Goal: Task Accomplishment & Management: Manage account settings

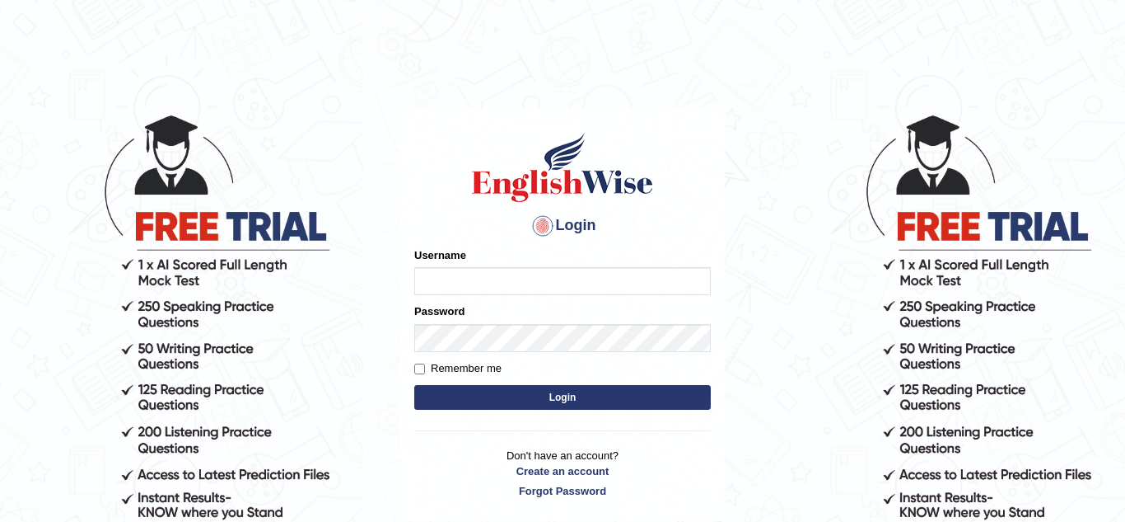
type input "Paulchirwapte2025"
click at [422, 370] on input "Remember me" at bounding box center [419, 368] width 11 height 11
checkbox input "true"
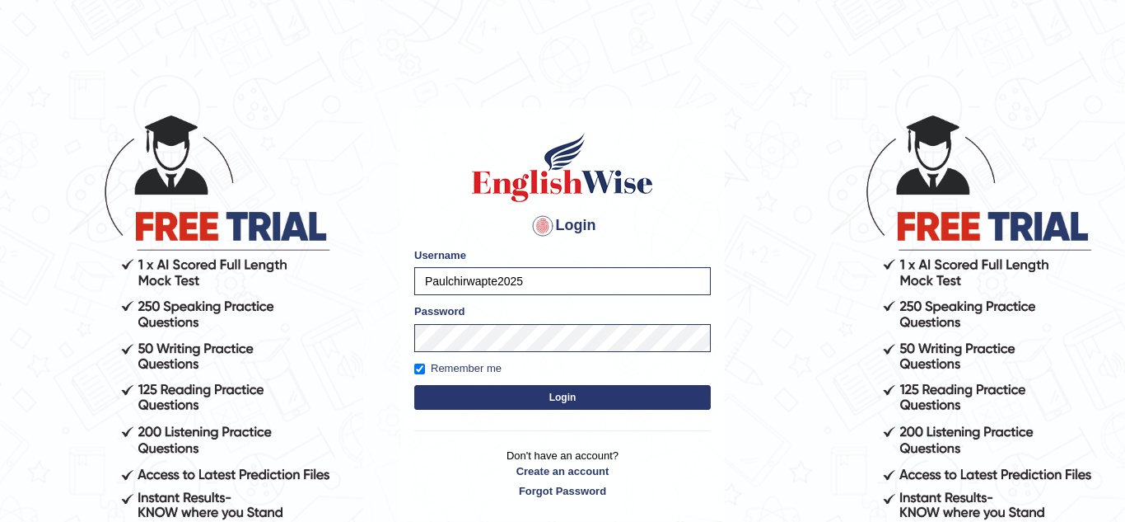
click at [470, 394] on button "Login" at bounding box center [562, 397] width 297 height 25
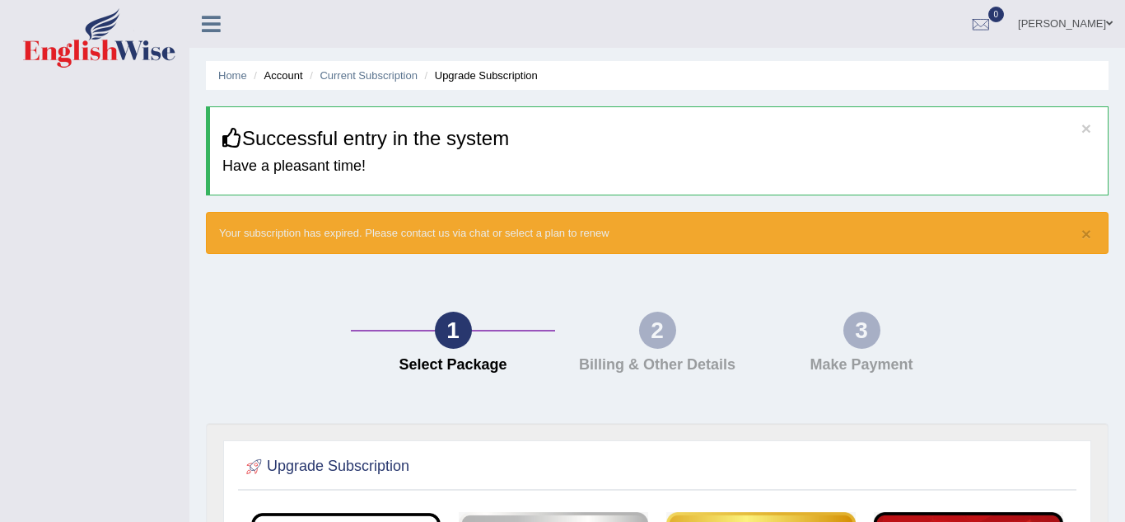
click at [789, 315] on div "3 Make Payment" at bounding box center [862, 346] width 204 height 70
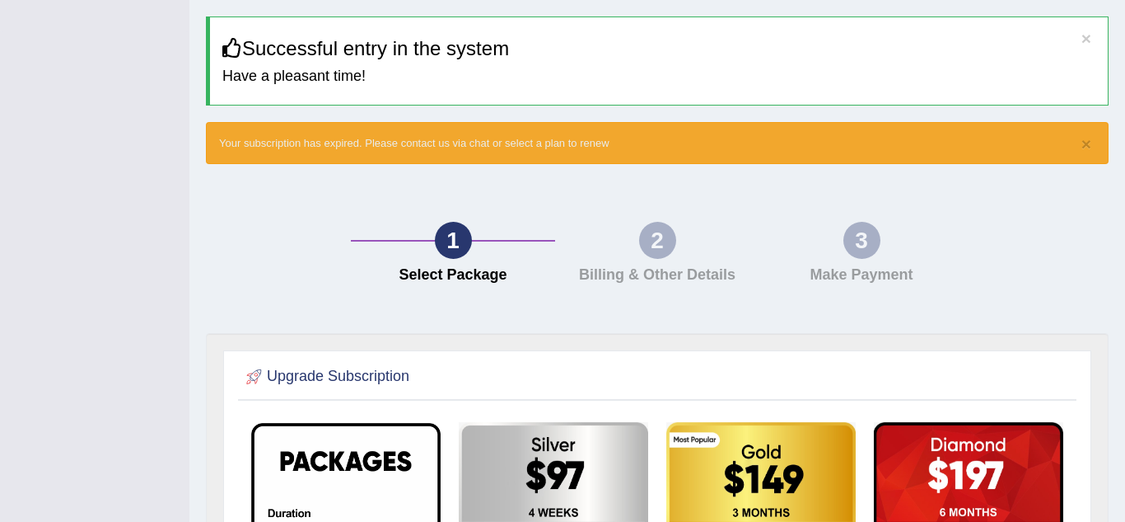
scroll to position [84, 0]
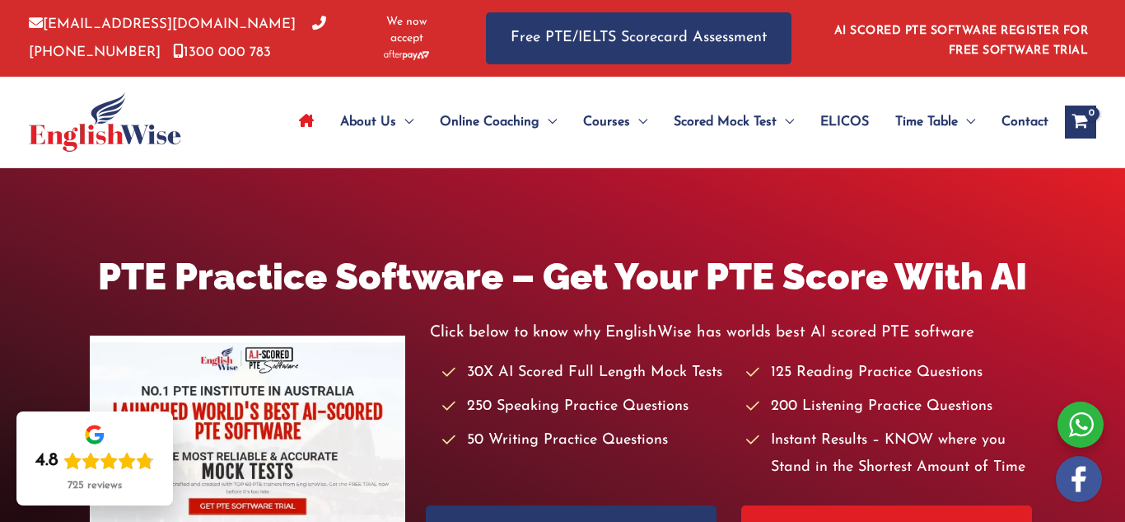
click at [921, 210] on div "PTE Practice Software – Get Your PTE Score With AI Click below to know why Engl…" at bounding box center [562, 412] width 1125 height 489
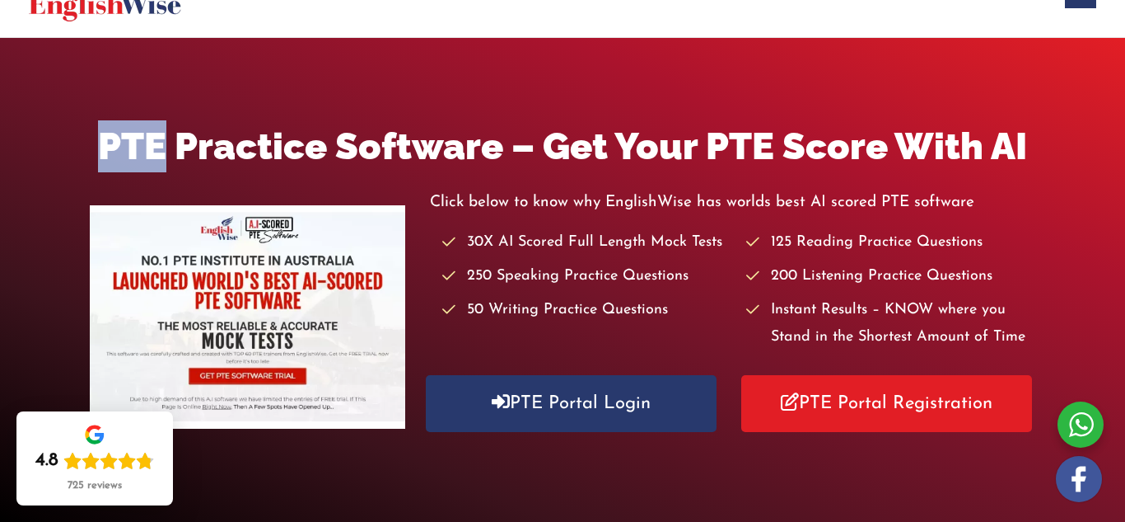
scroll to position [132, 0]
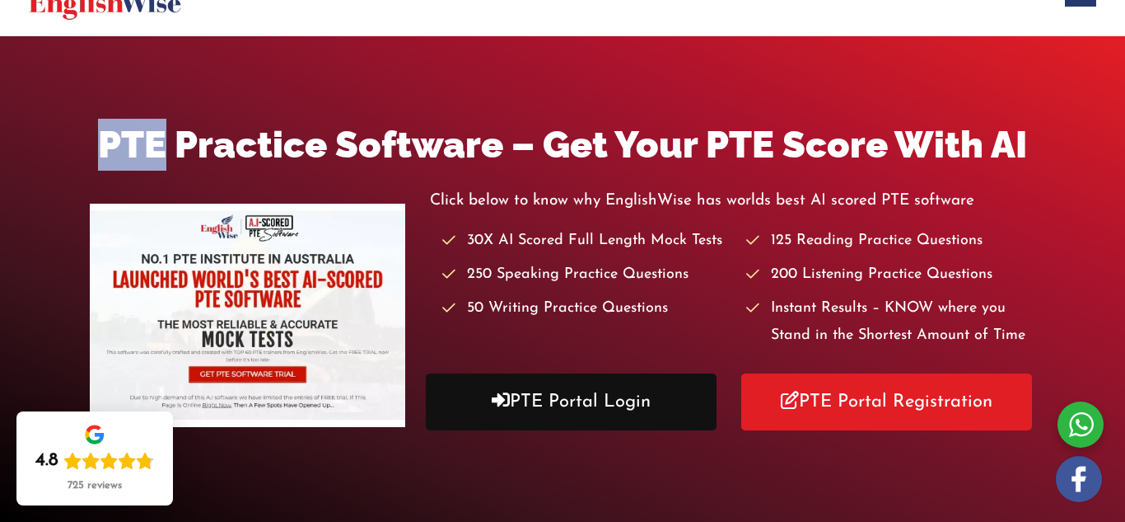
click at [606, 419] on link "PTE Portal Login" at bounding box center [571, 401] width 291 height 57
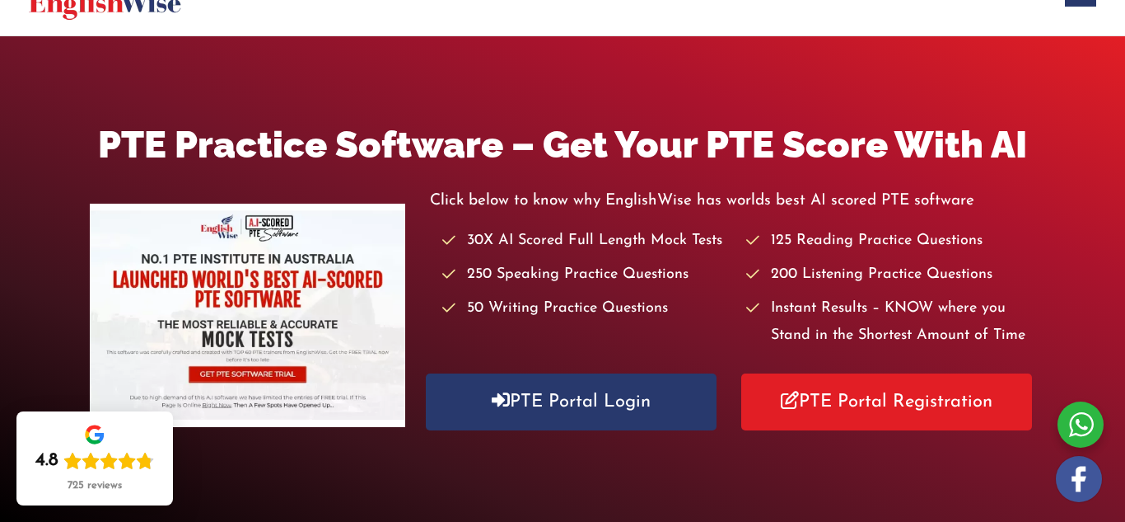
scroll to position [165, 0]
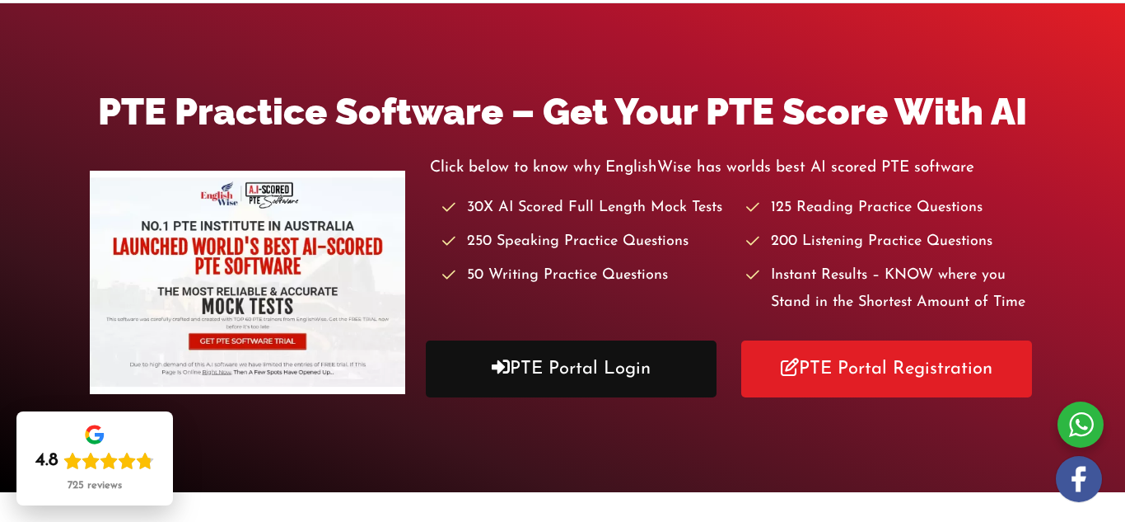
click at [562, 370] on link "PTE Portal Login" at bounding box center [571, 368] width 291 height 57
click at [592, 355] on link "PTE Portal Login" at bounding box center [571, 368] width 291 height 57
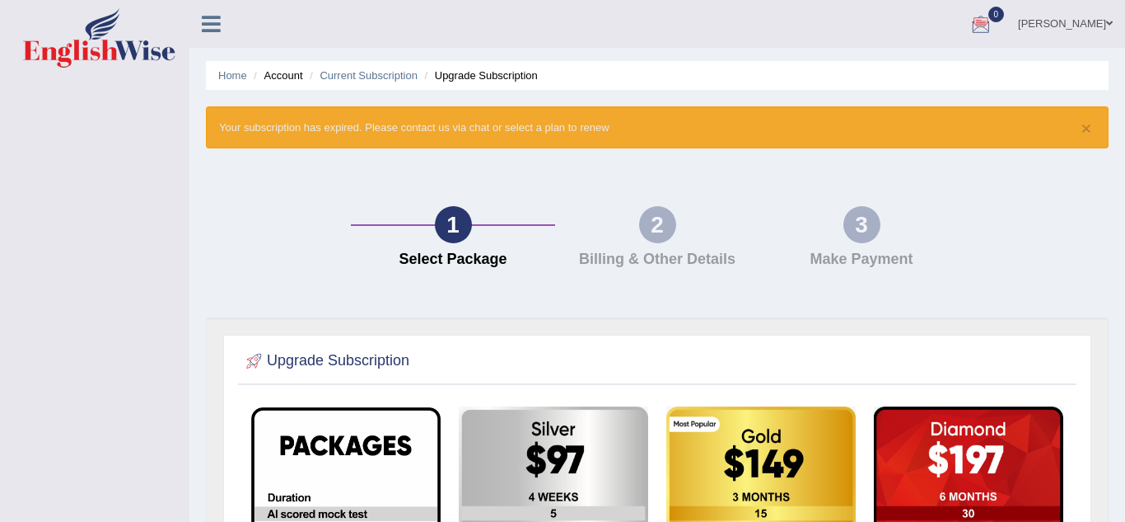
click at [952, 33] on ul "[PERSON_NAME] Toggle navigation Username: Paulchirwapte2025 Access Type: Online…" at bounding box center [797, 23] width 655 height 47
click at [952, 33] on ul "paul Toggle navigation Username: Paulchirwapte2025 Access Type: Online Subscrip…" at bounding box center [797, 23] width 655 height 47
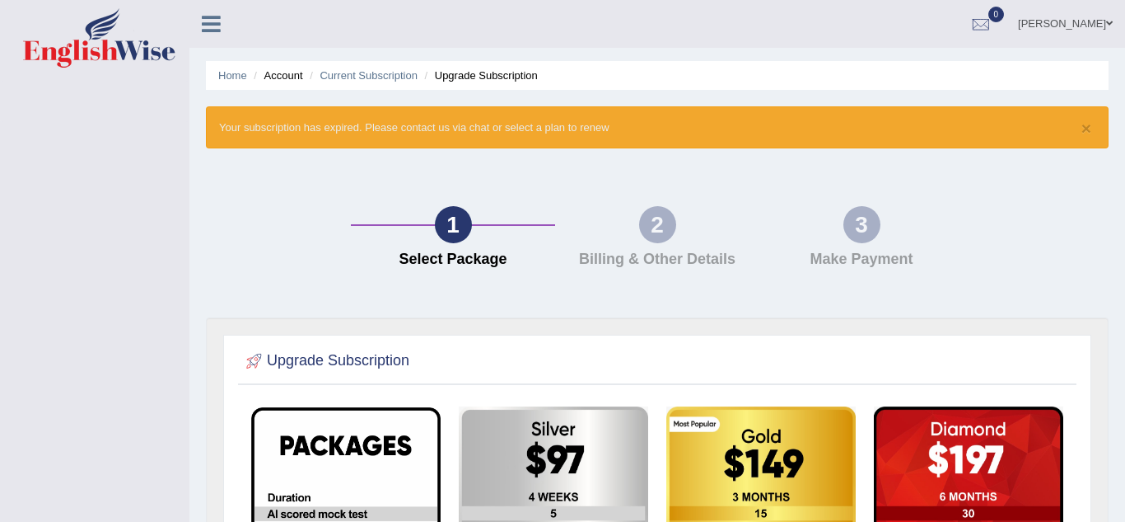
click at [1109, 26] on span at bounding box center [1110, 23] width 7 height 11
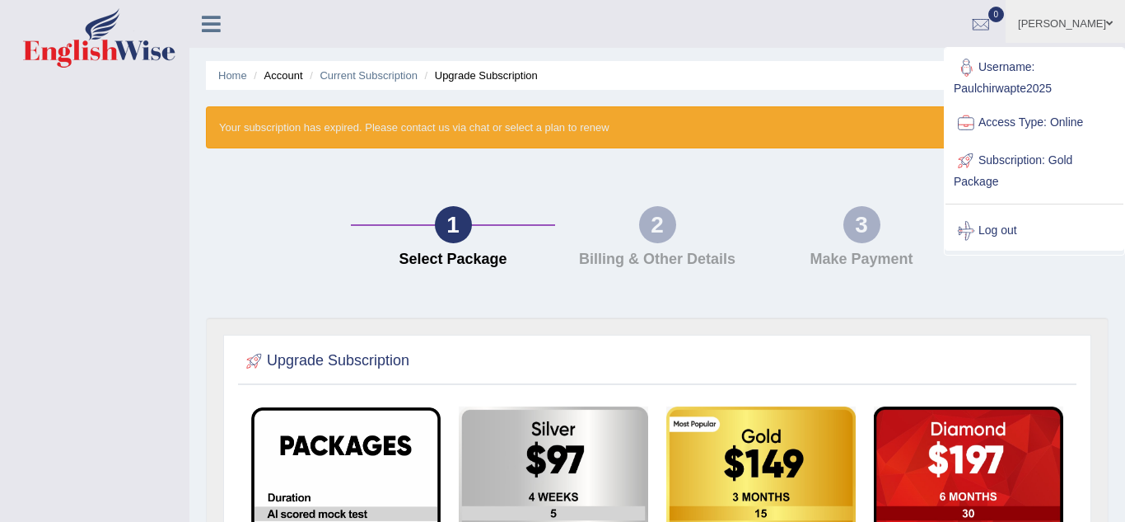
click at [1026, 124] on link "Access Type: Online" at bounding box center [1035, 123] width 178 height 38
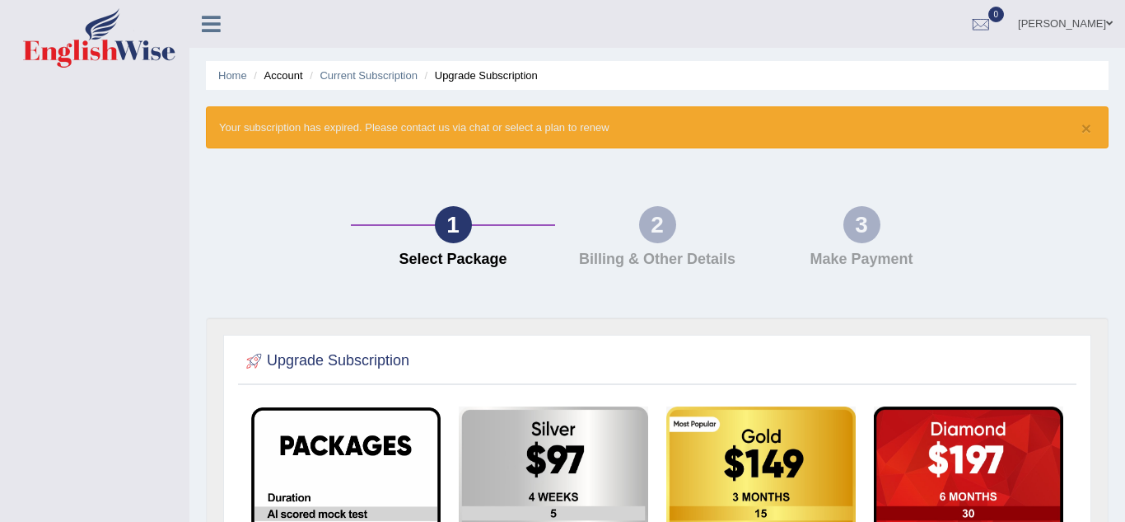
click at [1109, 25] on span at bounding box center [1110, 23] width 7 height 11
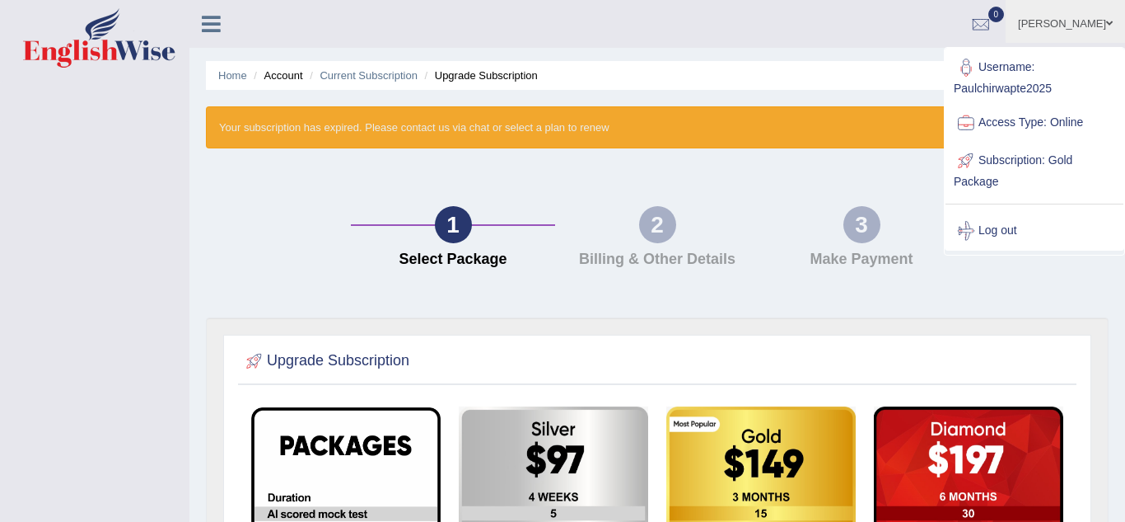
click at [978, 227] on div at bounding box center [966, 230] width 25 height 25
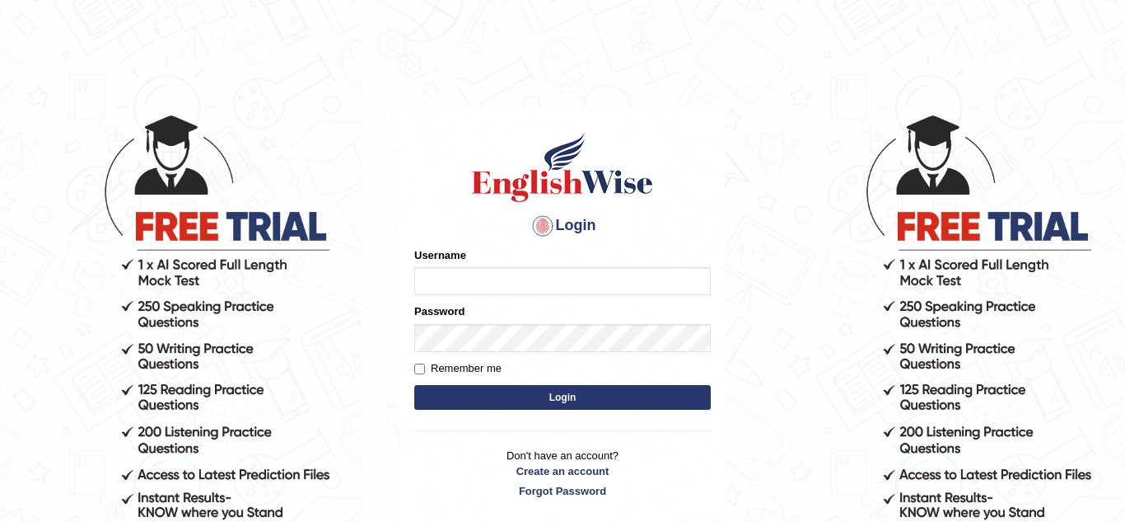
type input "Paulchirwapte2025"
click at [422, 365] on input "Remember me" at bounding box center [419, 368] width 11 height 11
checkbox input "true"
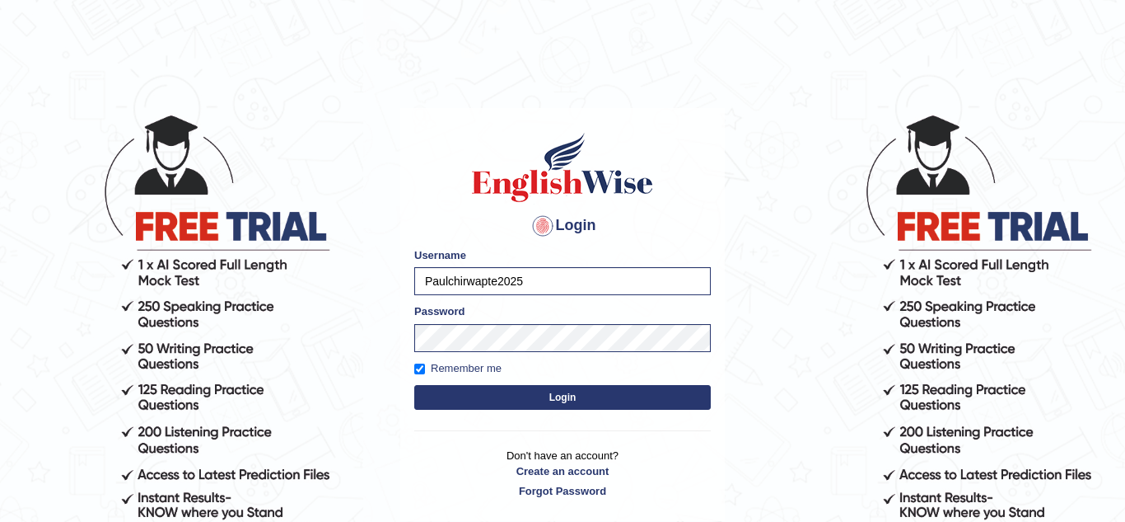
click at [574, 403] on button "Login" at bounding box center [562, 397] width 297 height 25
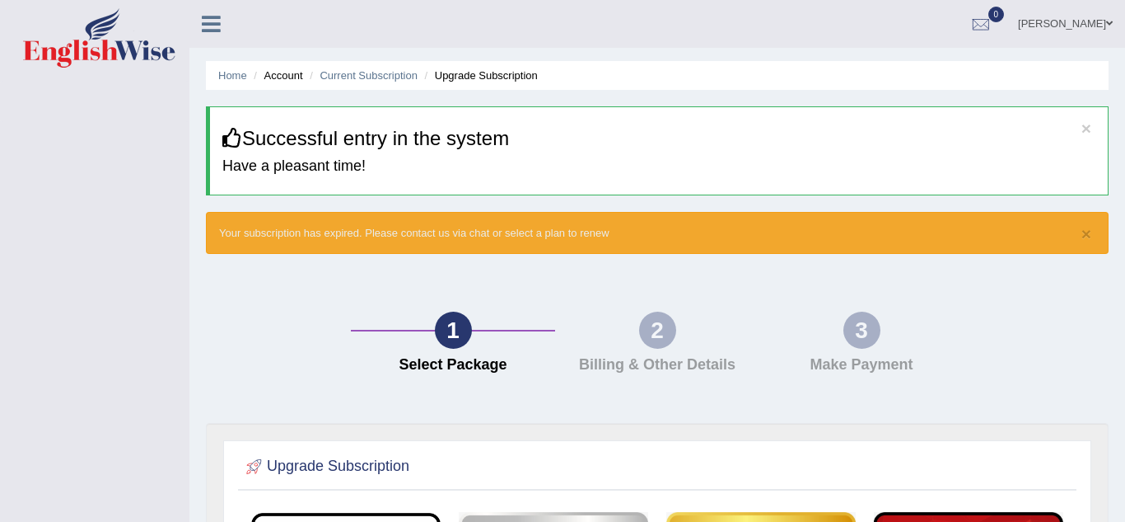
click at [1101, 32] on link "paul" at bounding box center [1065, 21] width 119 height 43
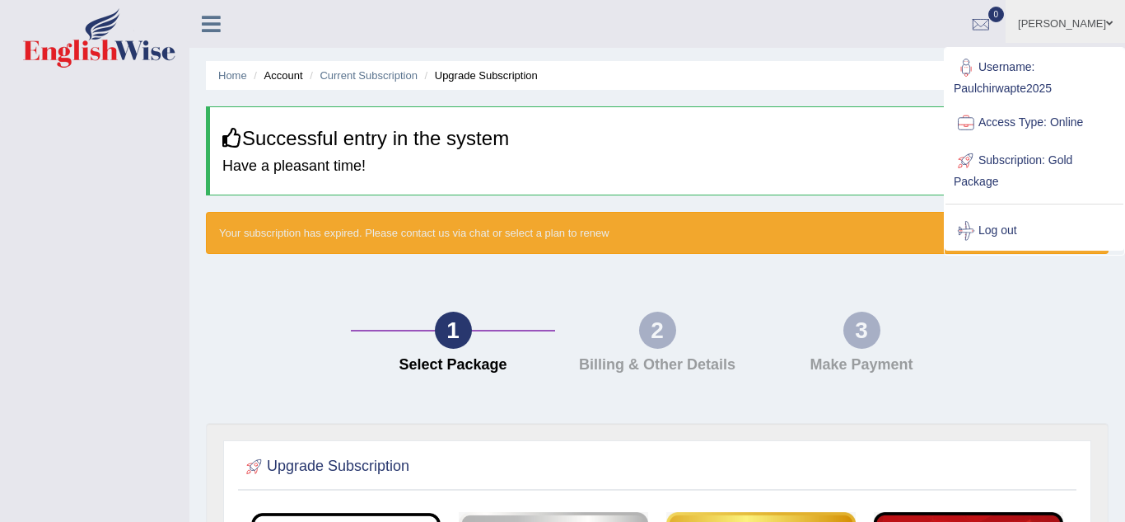
click at [1101, 32] on link "paul" at bounding box center [1065, 21] width 119 height 43
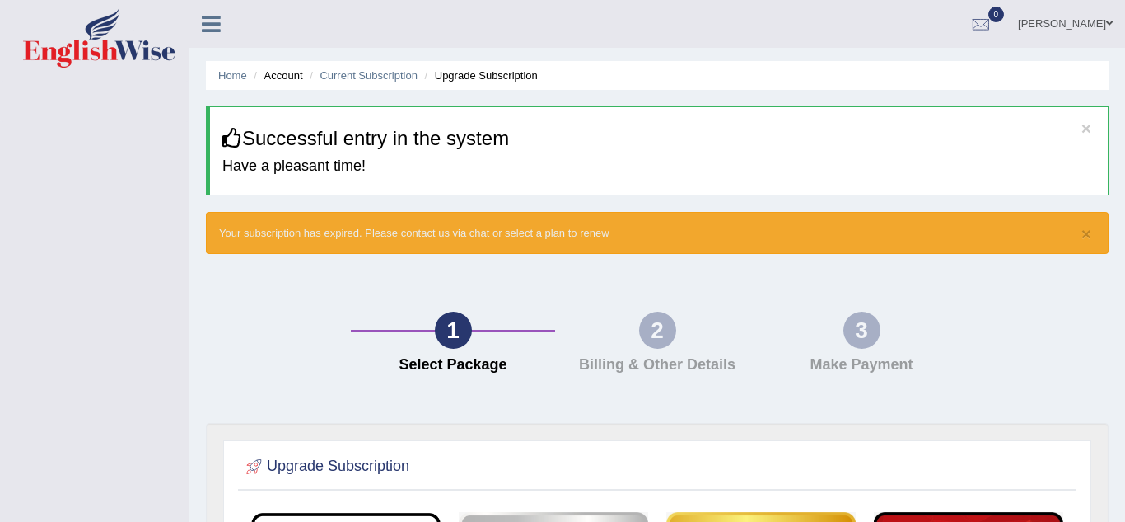
click at [1101, 32] on link "paul" at bounding box center [1065, 21] width 119 height 43
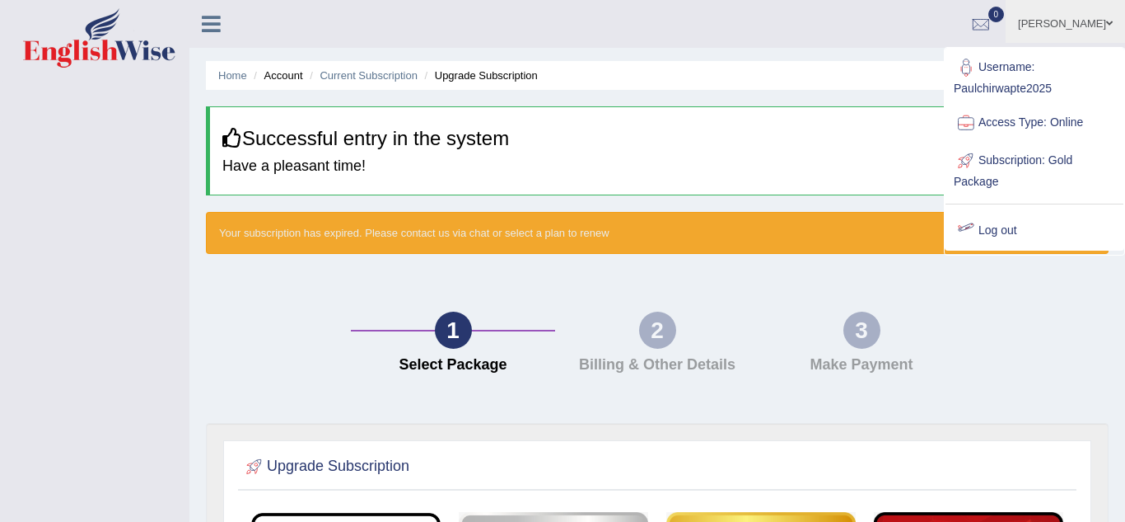
click at [973, 228] on div at bounding box center [966, 230] width 25 height 25
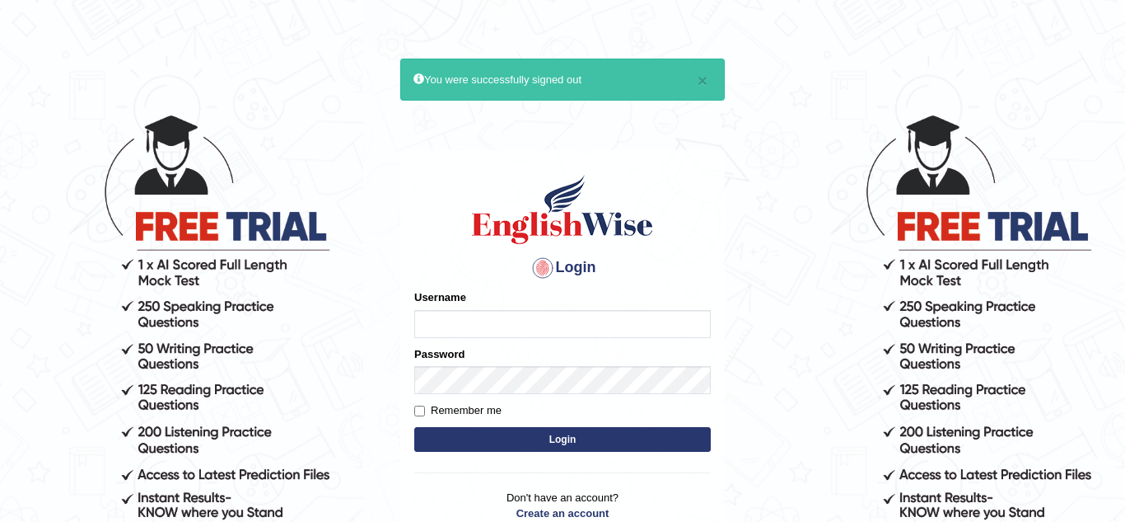
type input "Paulchirwapte2025"
click at [419, 414] on input "Remember me" at bounding box center [419, 410] width 11 height 11
checkbox input "true"
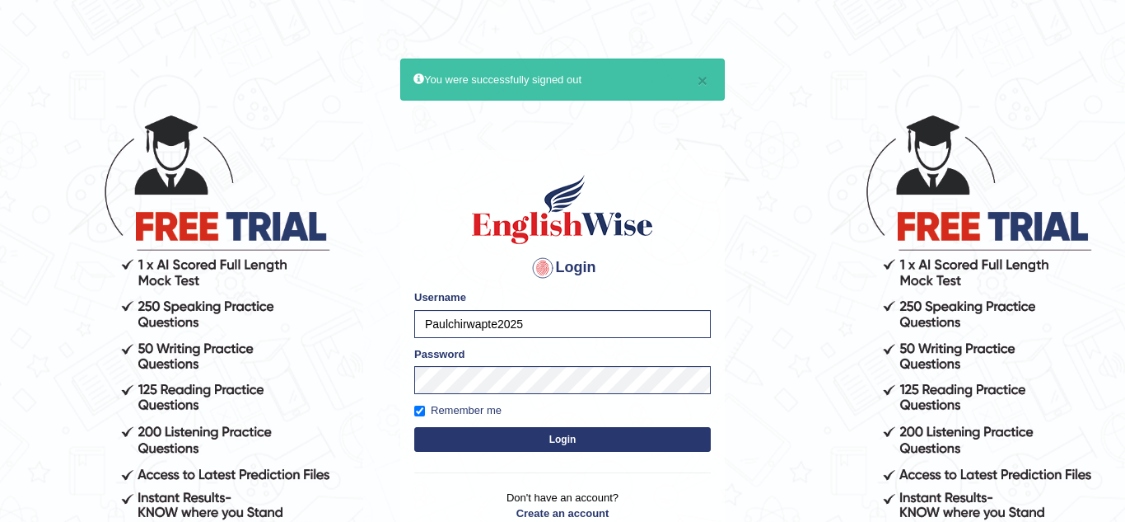
click at [508, 442] on button "Login" at bounding box center [562, 439] width 297 height 25
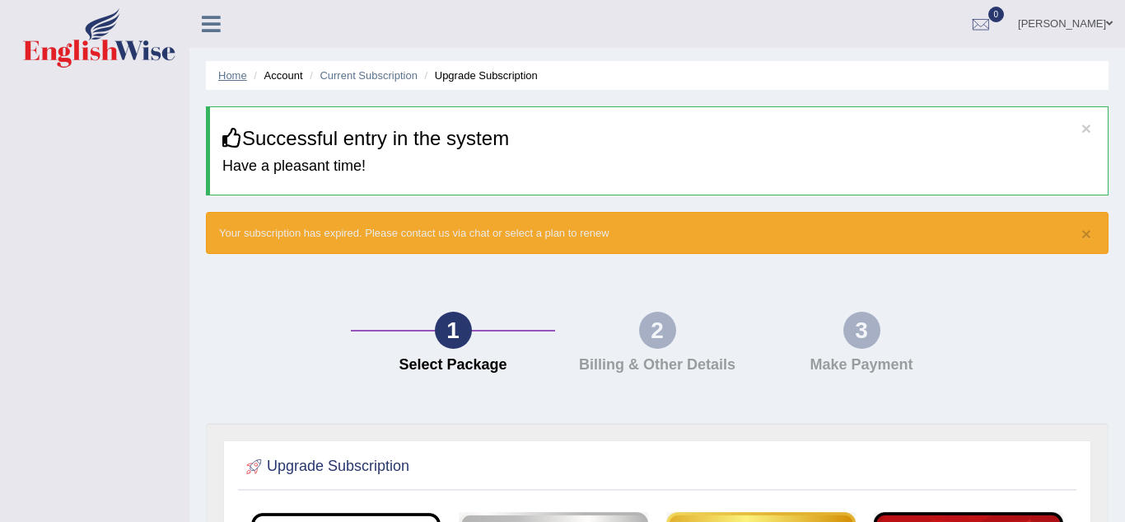
click at [233, 78] on link "Home" at bounding box center [232, 75] width 29 height 12
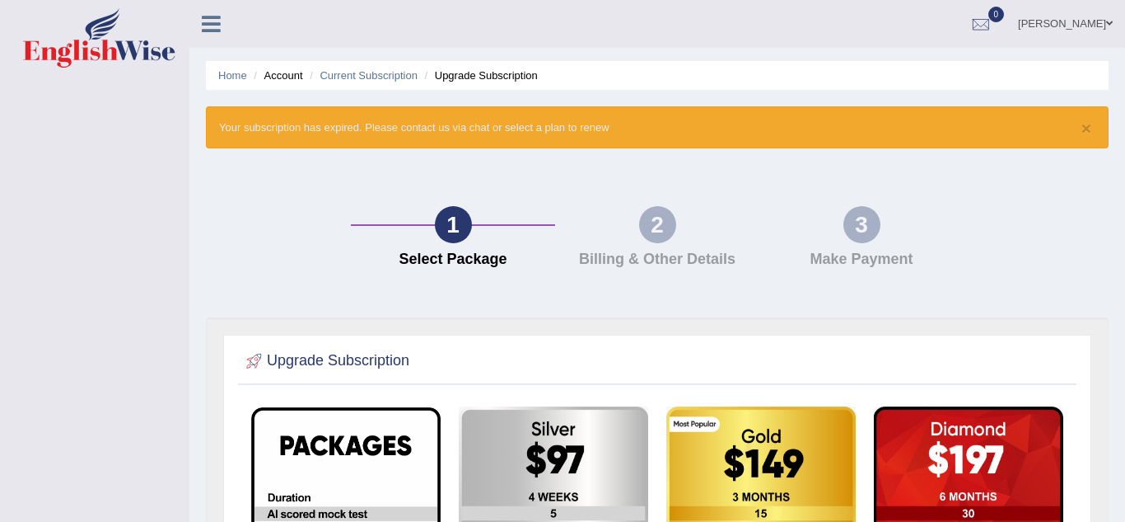
click at [233, 78] on link "Home" at bounding box center [232, 75] width 29 height 12
click at [213, 30] on icon at bounding box center [211, 23] width 19 height 21
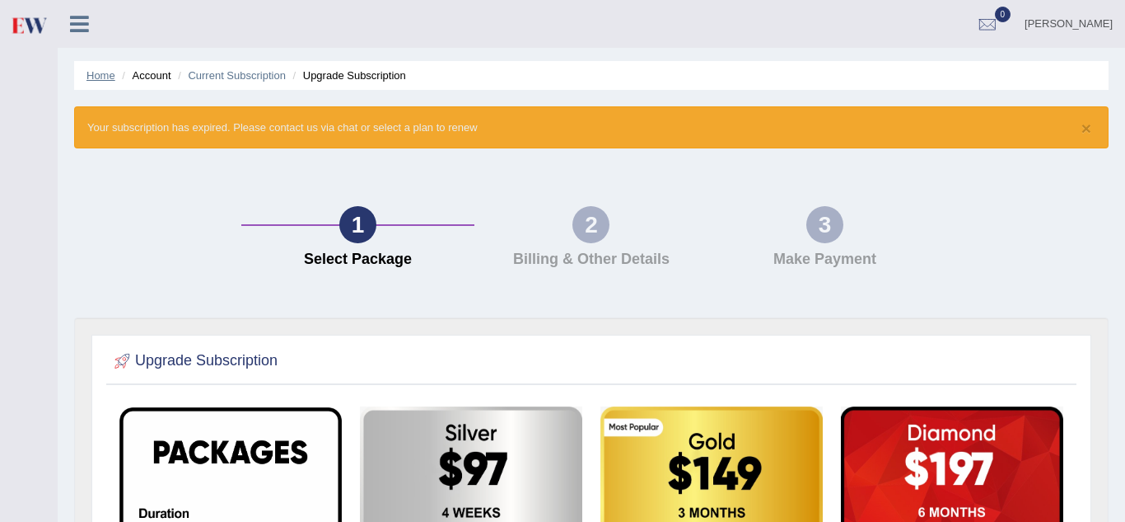
click at [106, 80] on link "Home" at bounding box center [101, 75] width 29 height 12
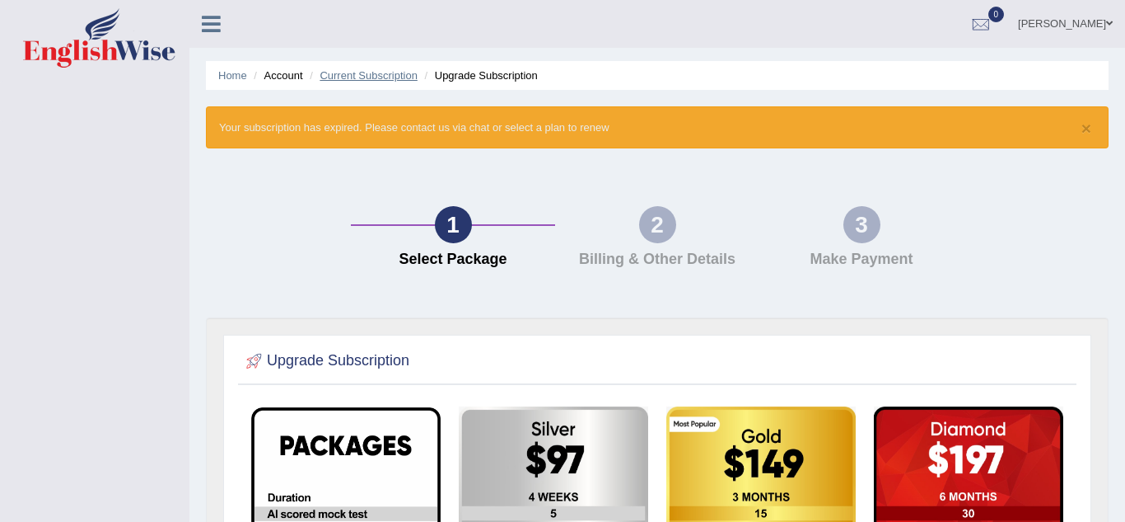
click at [386, 74] on link "Current Subscription" at bounding box center [369, 75] width 98 height 12
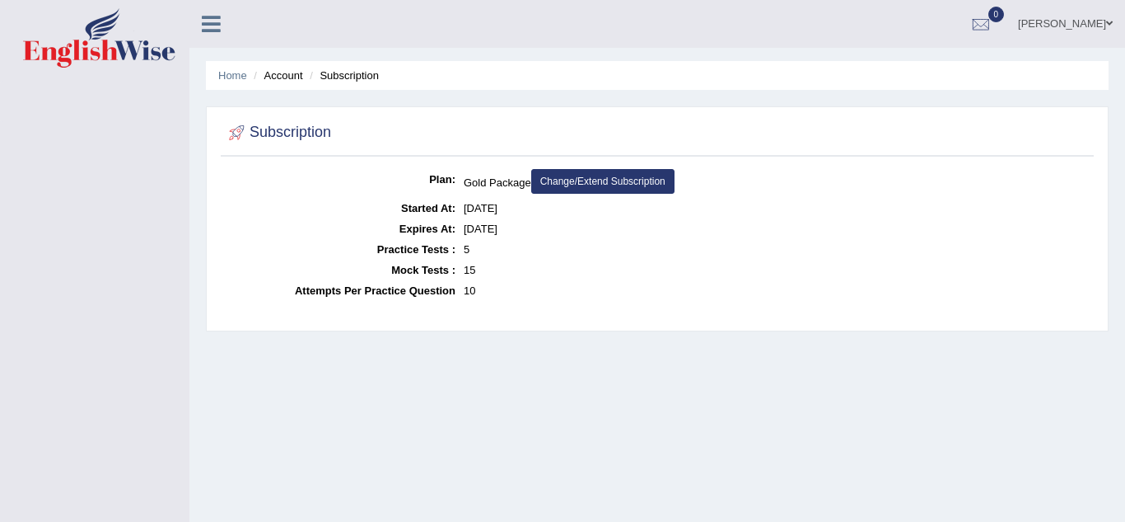
click at [233, 82] on li "Home" at bounding box center [232, 76] width 29 height 16
click at [234, 77] on link "Home" at bounding box center [232, 75] width 29 height 12
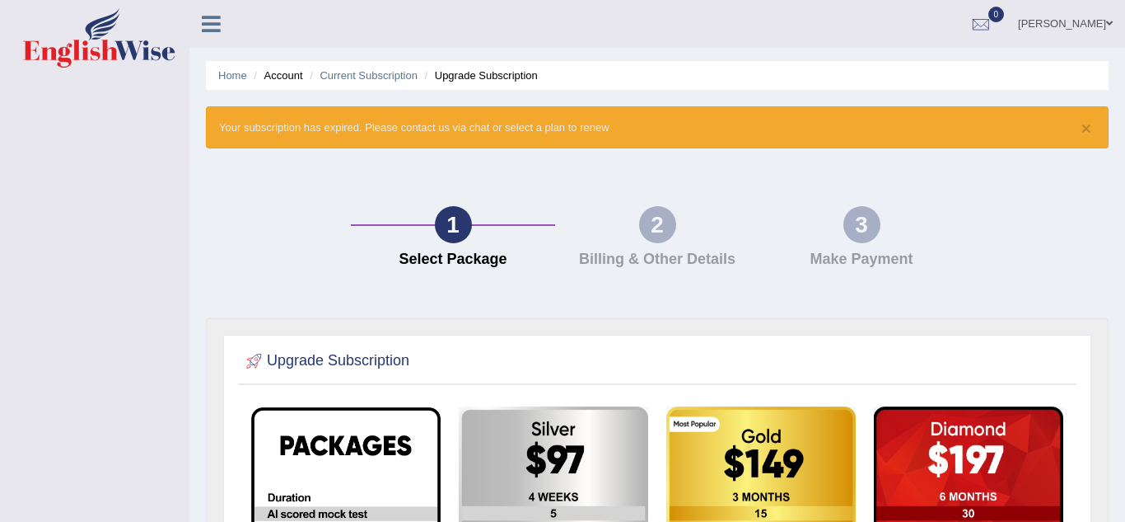
click at [213, 24] on icon at bounding box center [211, 23] width 19 height 21
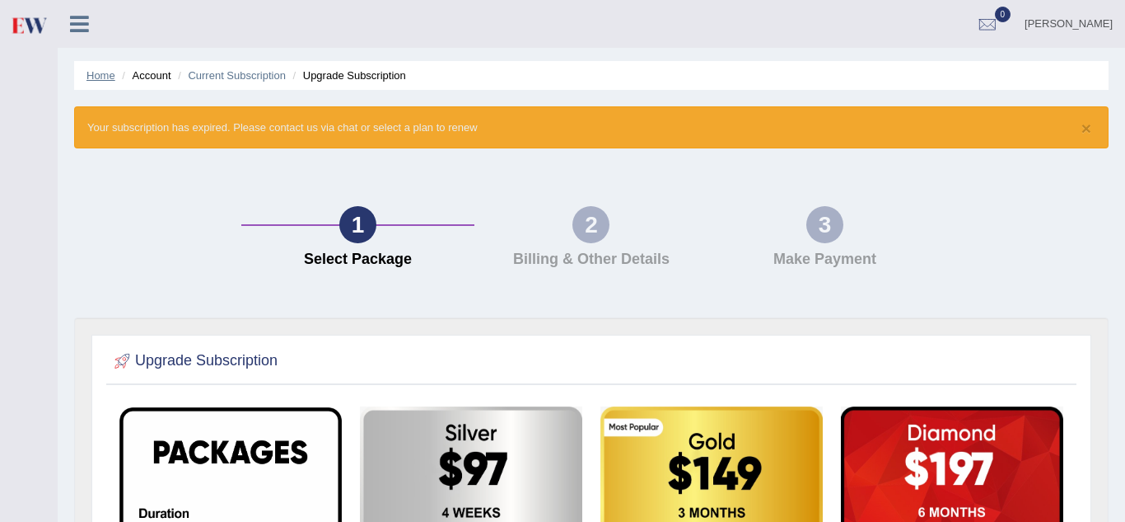
click at [110, 77] on link "Home" at bounding box center [101, 75] width 29 height 12
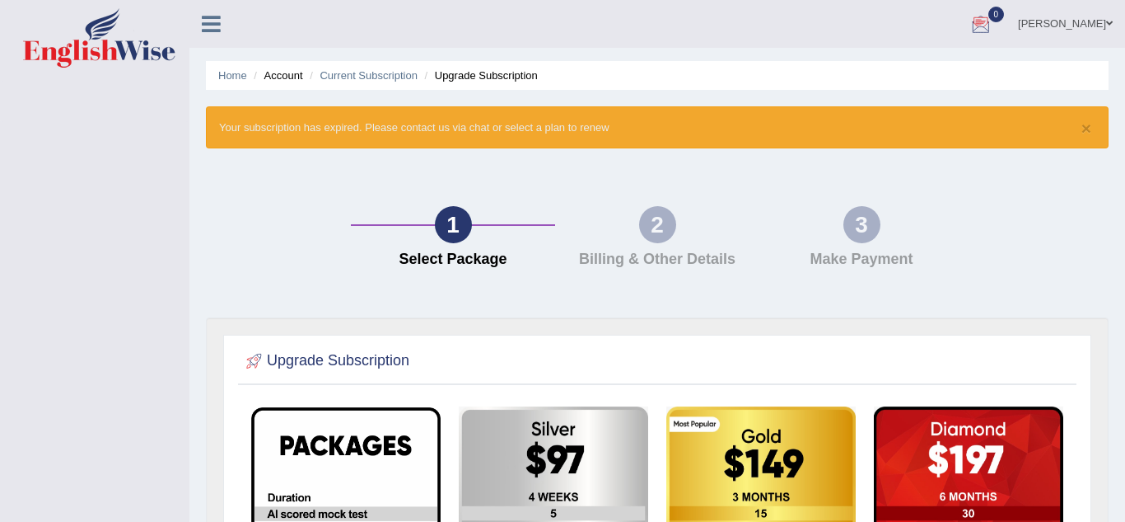
click at [1107, 26] on span at bounding box center [1110, 23] width 7 height 11
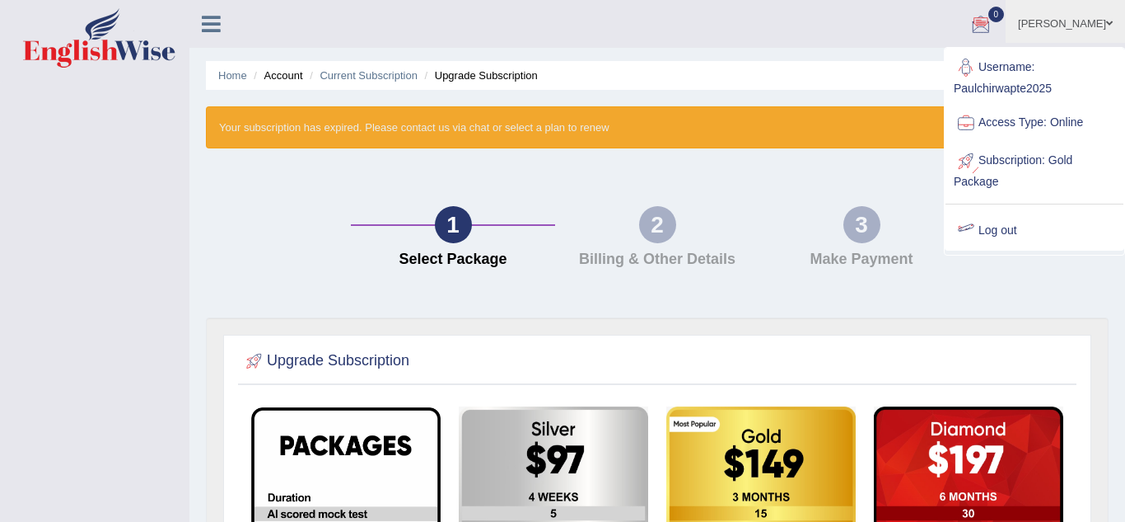
click at [970, 223] on div at bounding box center [966, 230] width 25 height 25
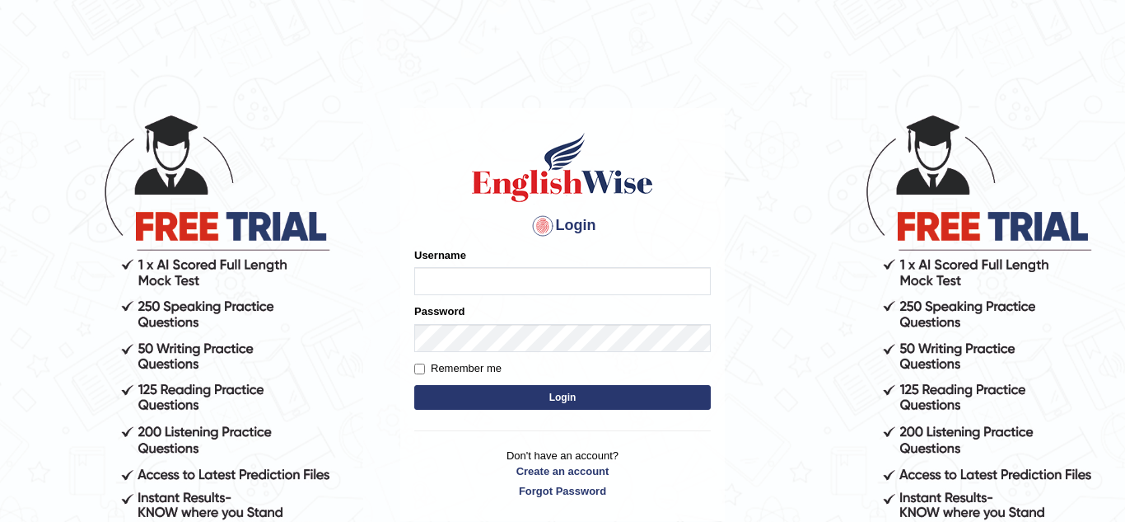
type input "Paulchirwapte2025"
click at [420, 369] on input "Remember me" at bounding box center [419, 368] width 11 height 11
checkbox input "true"
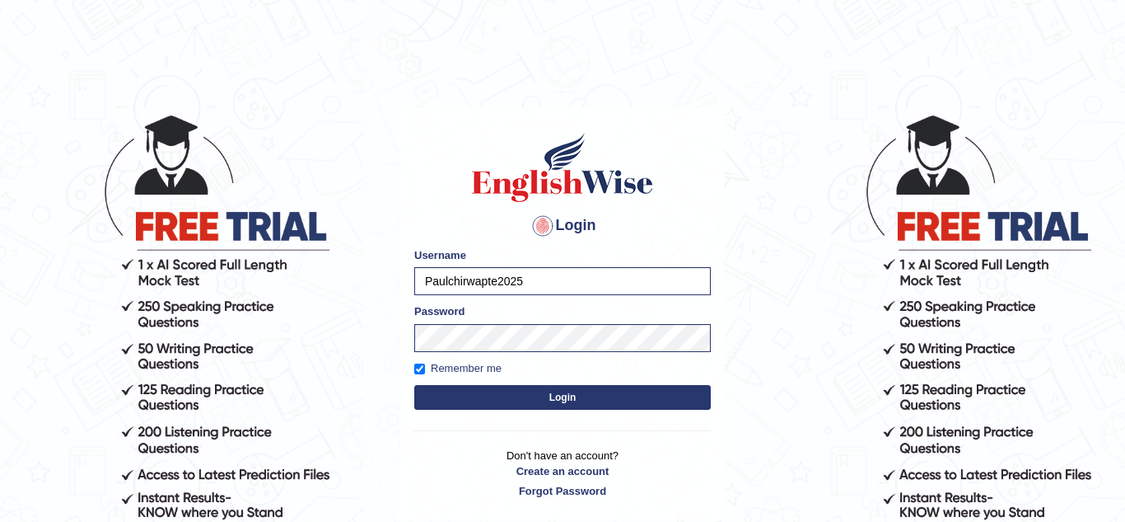
click at [440, 391] on button "Login" at bounding box center [562, 397] width 297 height 25
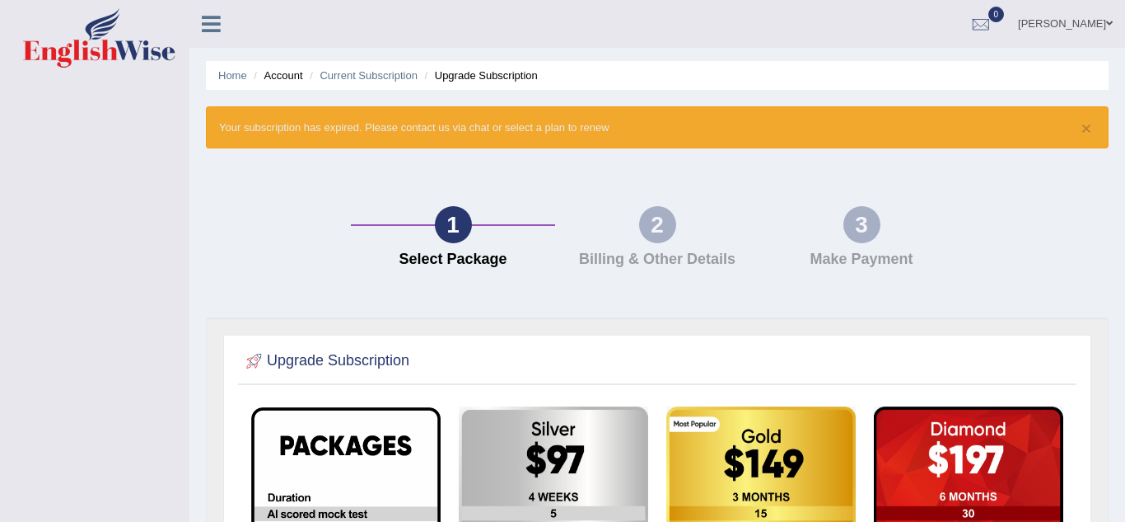
click at [1108, 21] on span at bounding box center [1110, 23] width 7 height 11
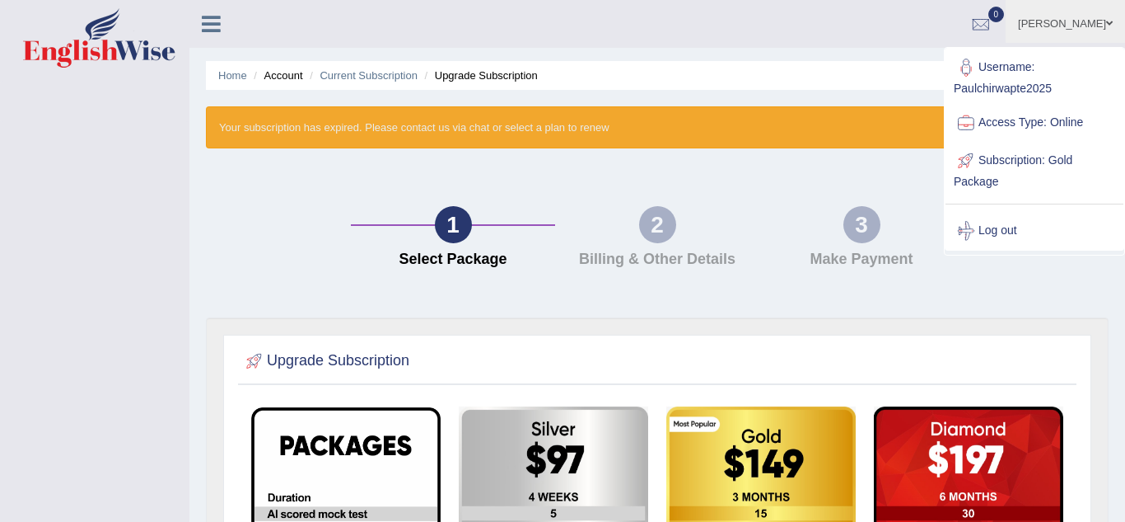
click at [1037, 167] on link "Subscription: Gold Package" at bounding box center [1035, 169] width 178 height 55
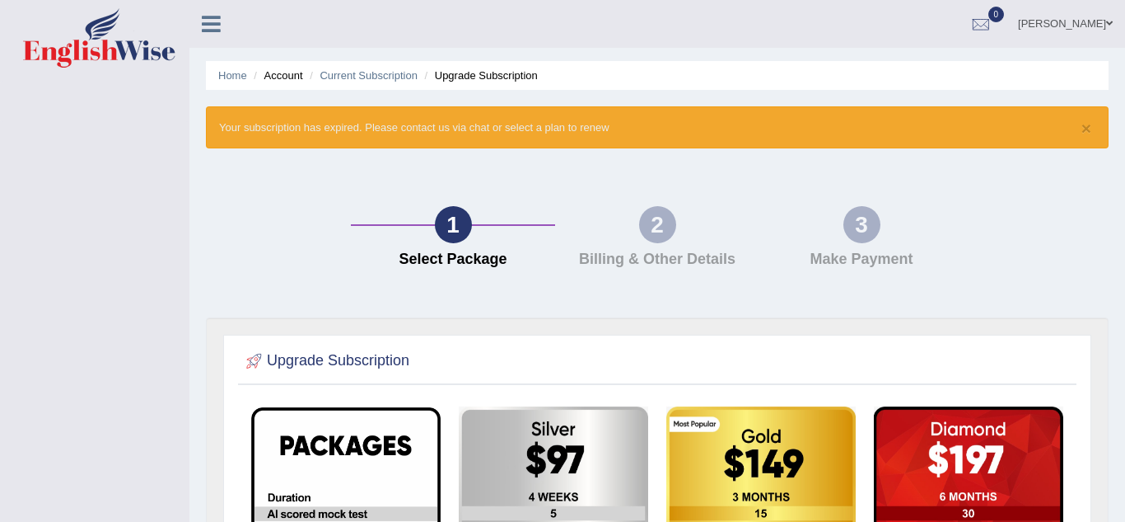
click at [1097, 26] on link "[PERSON_NAME]" at bounding box center [1065, 21] width 119 height 43
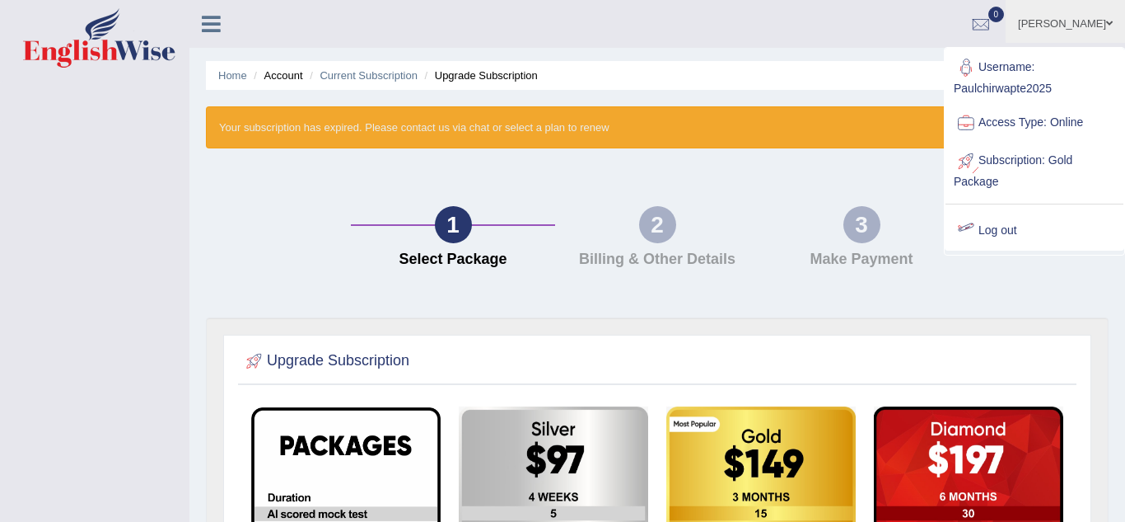
click at [1026, 228] on link "Log out" at bounding box center [1035, 231] width 178 height 38
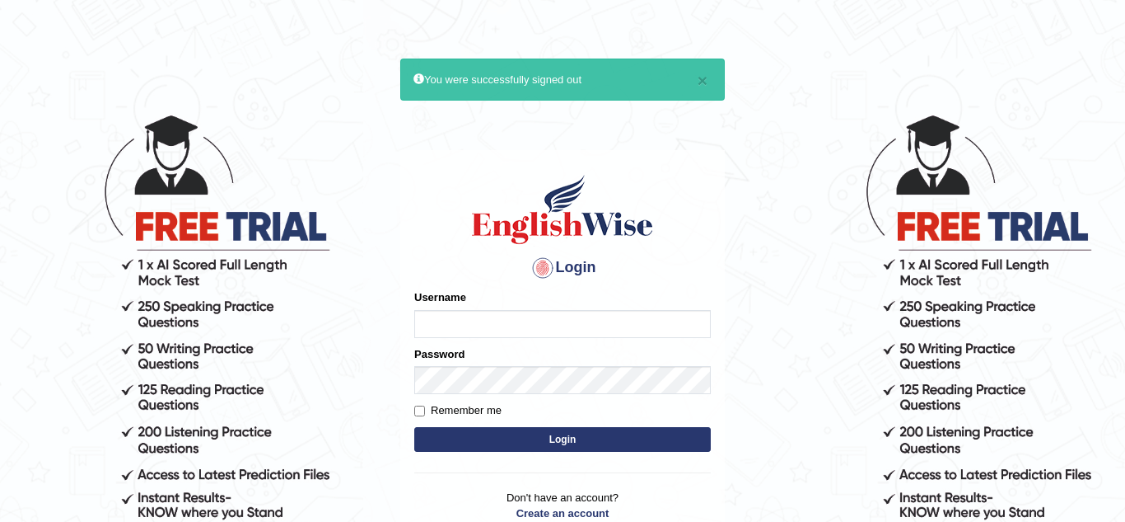
type input "Paulchirwapte2025"
click at [423, 411] on input "Remember me" at bounding box center [419, 410] width 11 height 11
checkbox input "true"
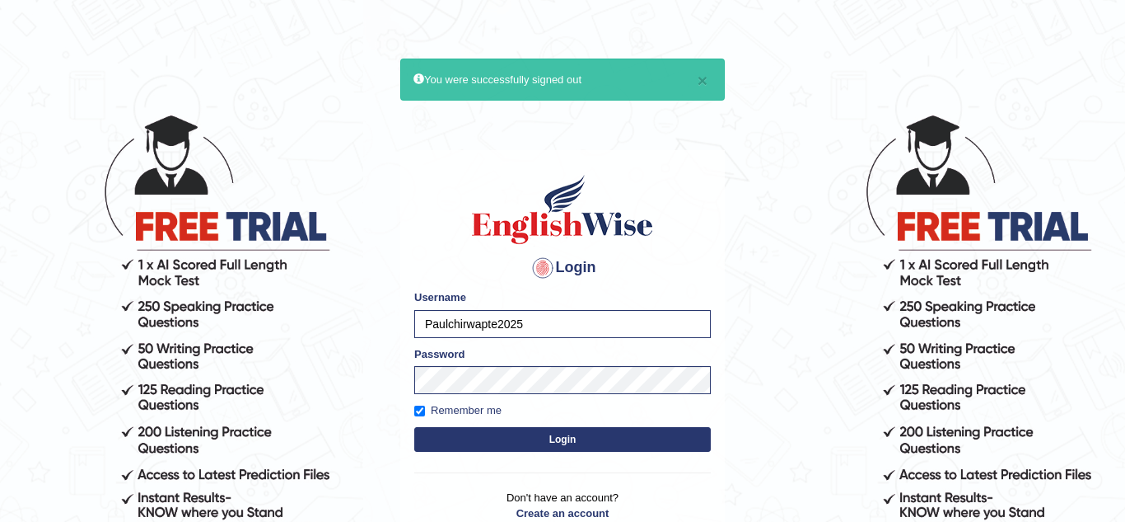
click at [424, 434] on button "Login" at bounding box center [562, 439] width 297 height 25
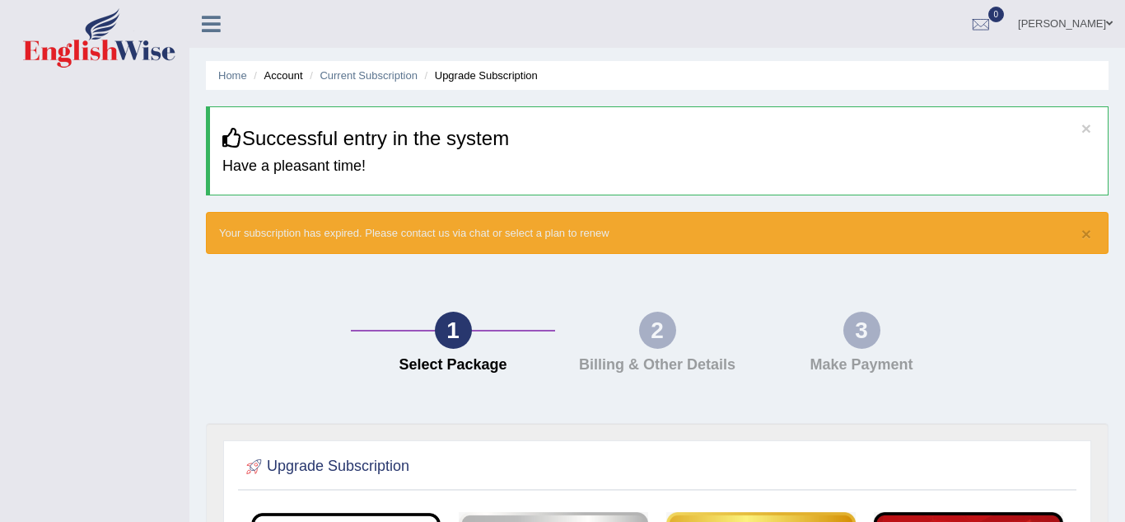
click at [1110, 22] on span at bounding box center [1110, 23] width 7 height 11
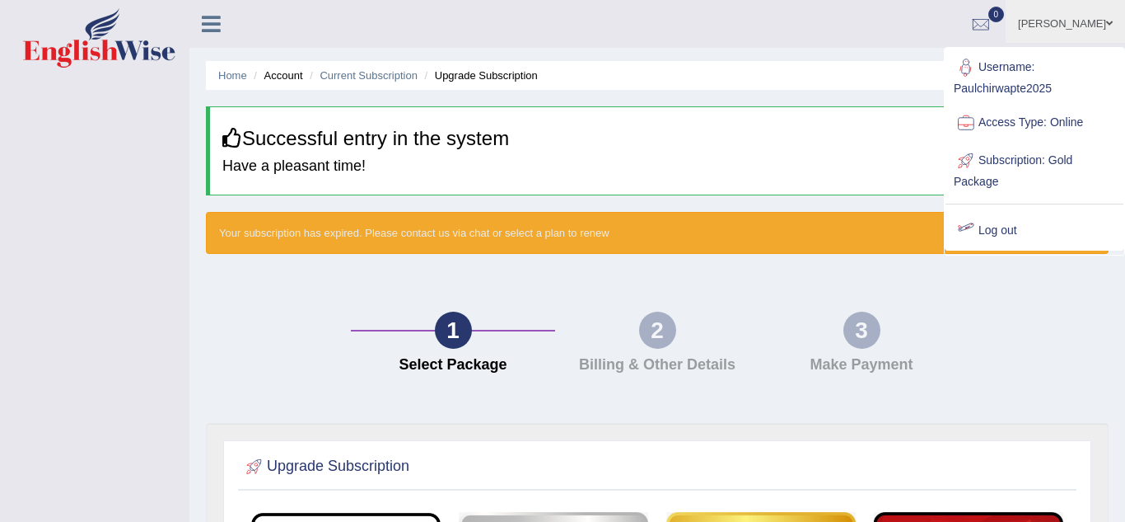
click at [989, 234] on link "Log out" at bounding box center [1035, 231] width 178 height 38
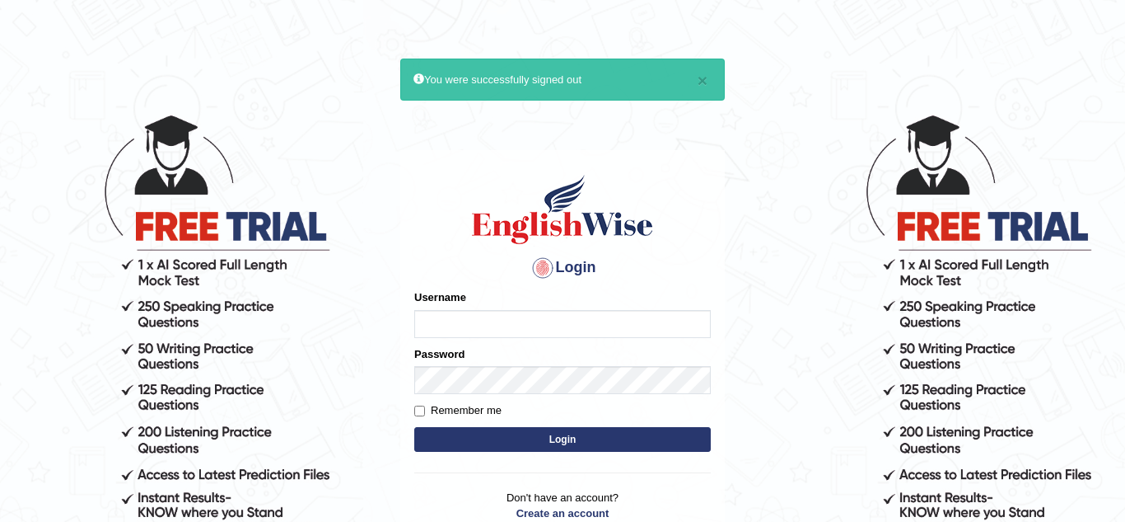
type input "Paulchirwapte2025"
click at [419, 410] on input "Remember me" at bounding box center [419, 410] width 11 height 11
checkbox input "true"
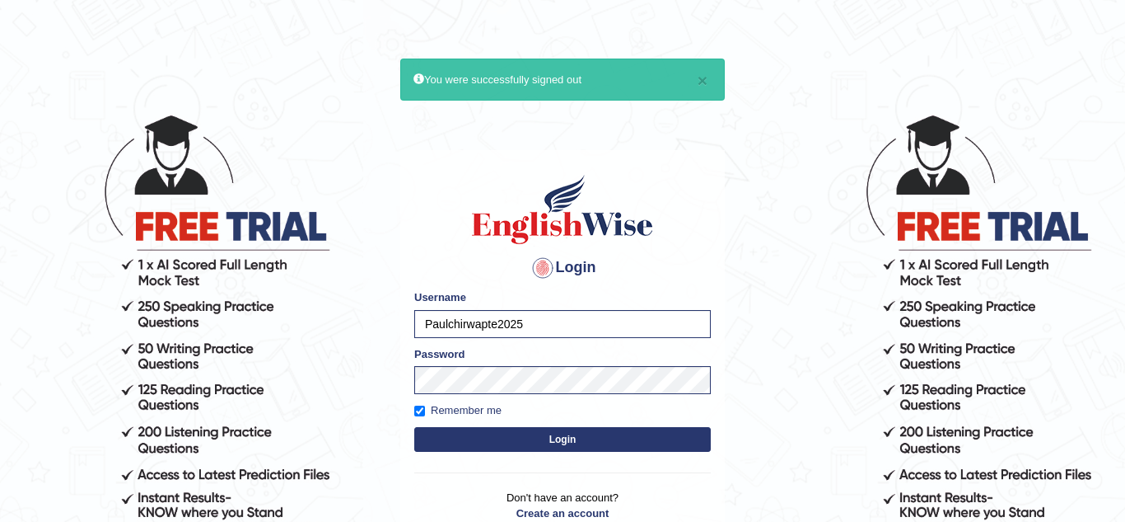
click at [461, 442] on button "Login" at bounding box center [562, 439] width 297 height 25
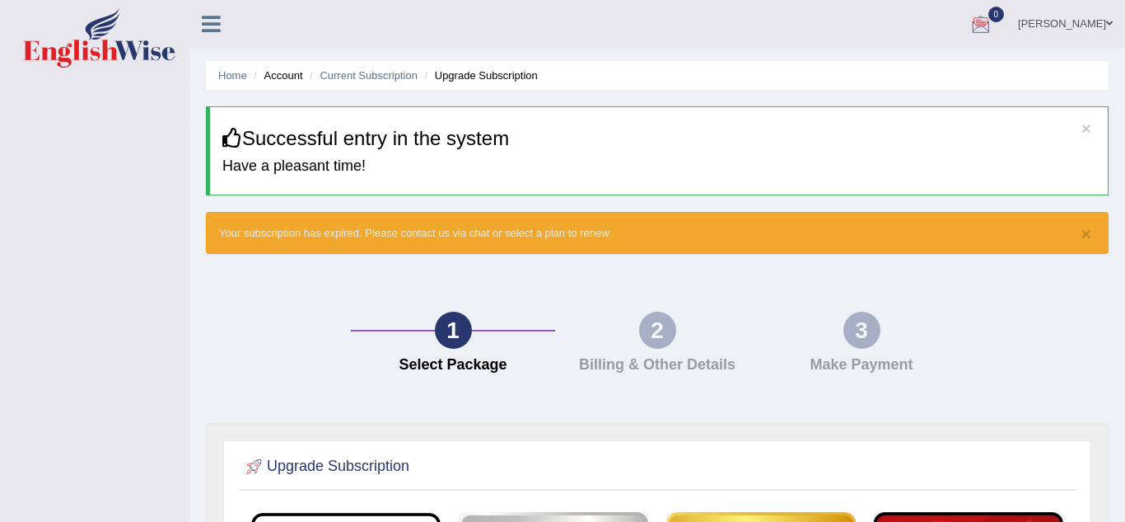
click at [1093, 29] on link "[PERSON_NAME]" at bounding box center [1065, 21] width 119 height 43
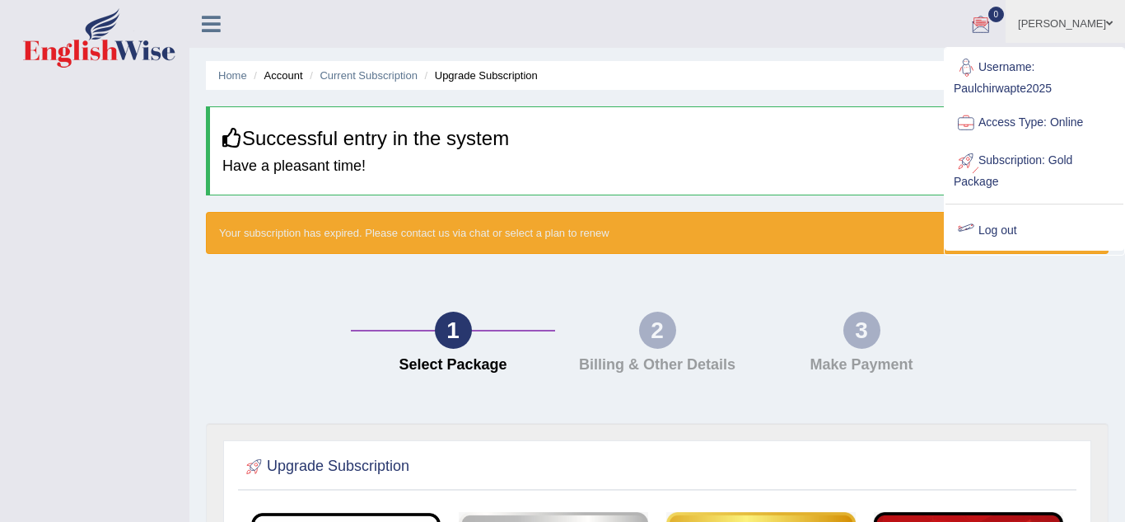
click at [1006, 222] on link "Log out" at bounding box center [1035, 231] width 178 height 38
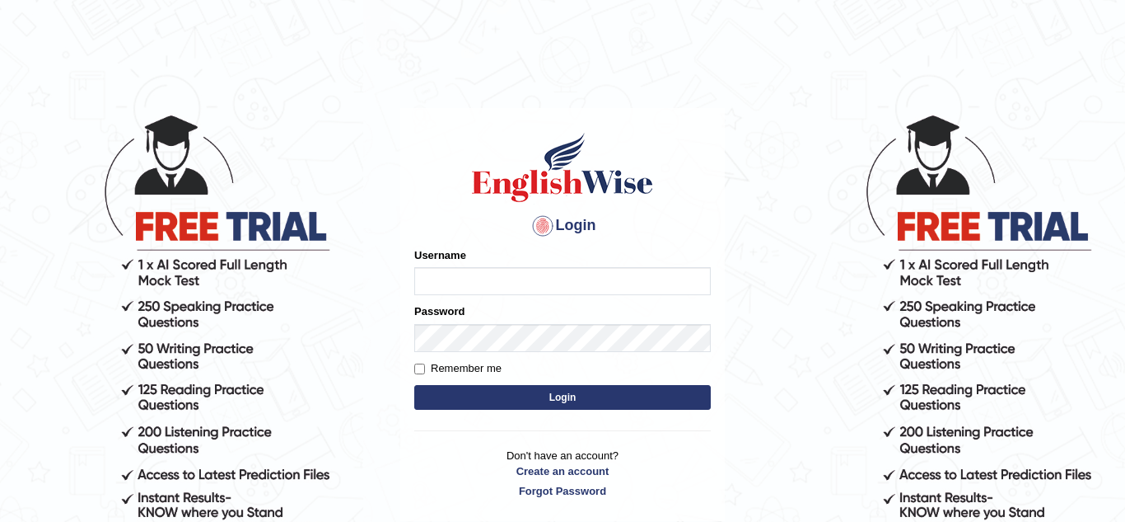
type input "Paulchirwapte2025"
click at [422, 369] on input "Remember me" at bounding box center [419, 368] width 11 height 11
checkbox input "true"
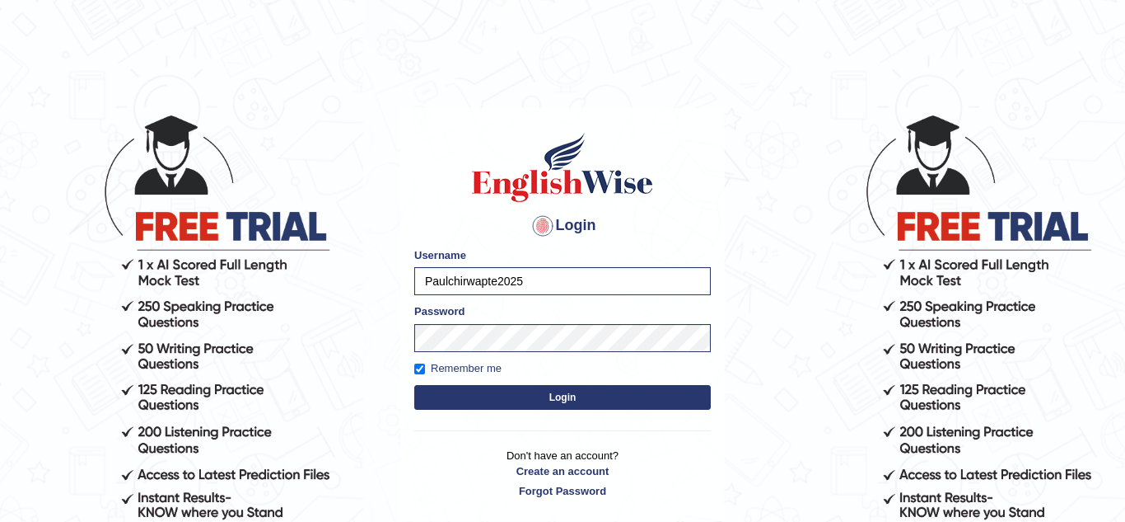
click at [453, 393] on button "Login" at bounding box center [562, 397] width 297 height 25
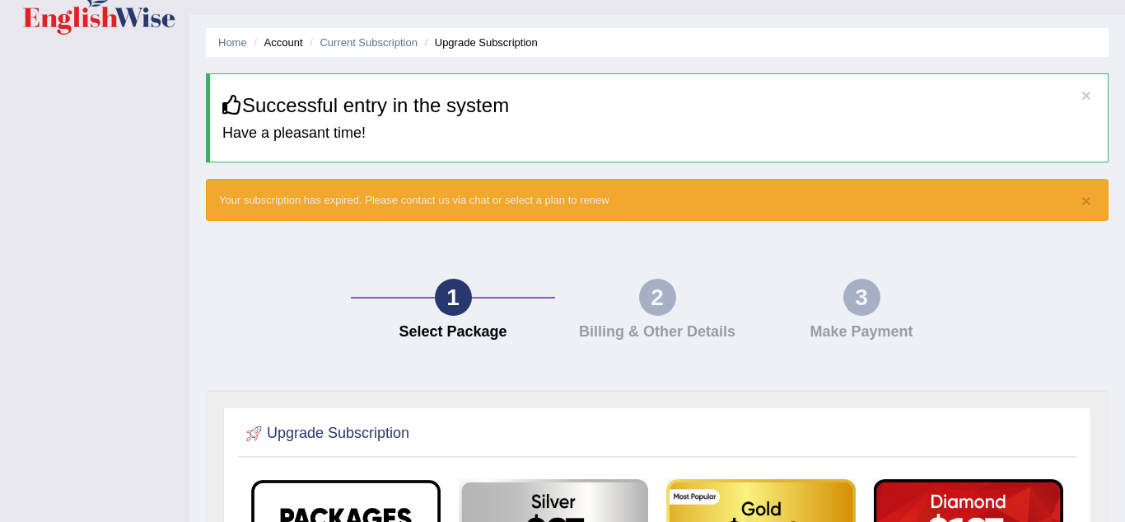
scroll to position [66, 0]
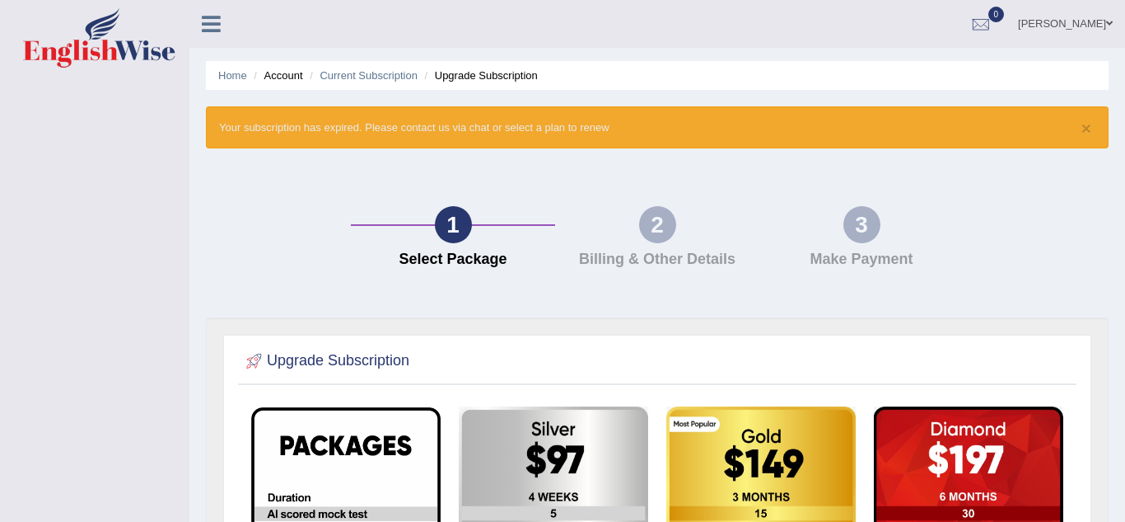
click at [1103, 24] on link "[PERSON_NAME]" at bounding box center [1065, 21] width 119 height 43
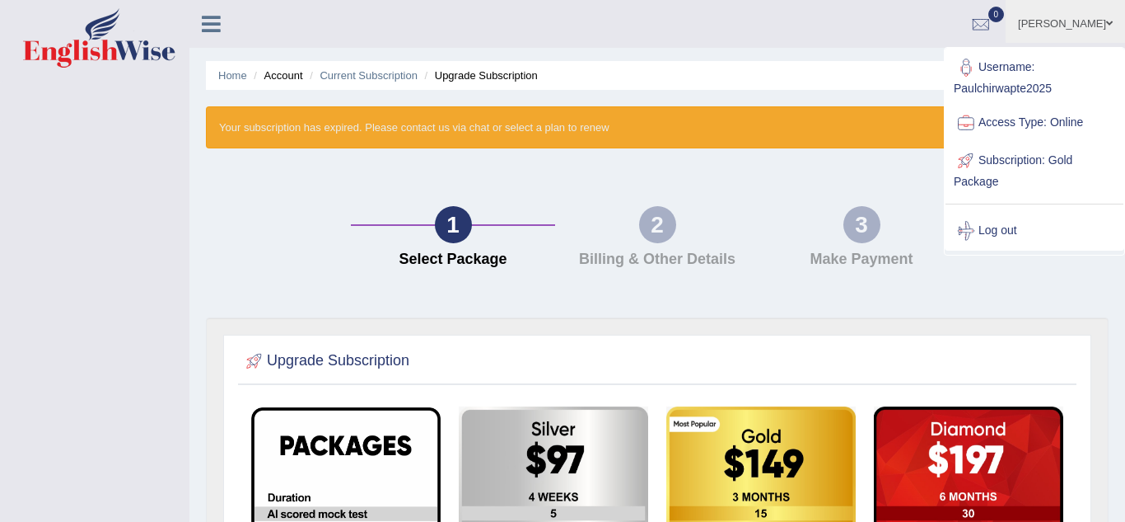
click at [892, 186] on div "1 Select Package 2 Billing & Other Details 3 Make Payment" at bounding box center [658, 241] width 920 height 152
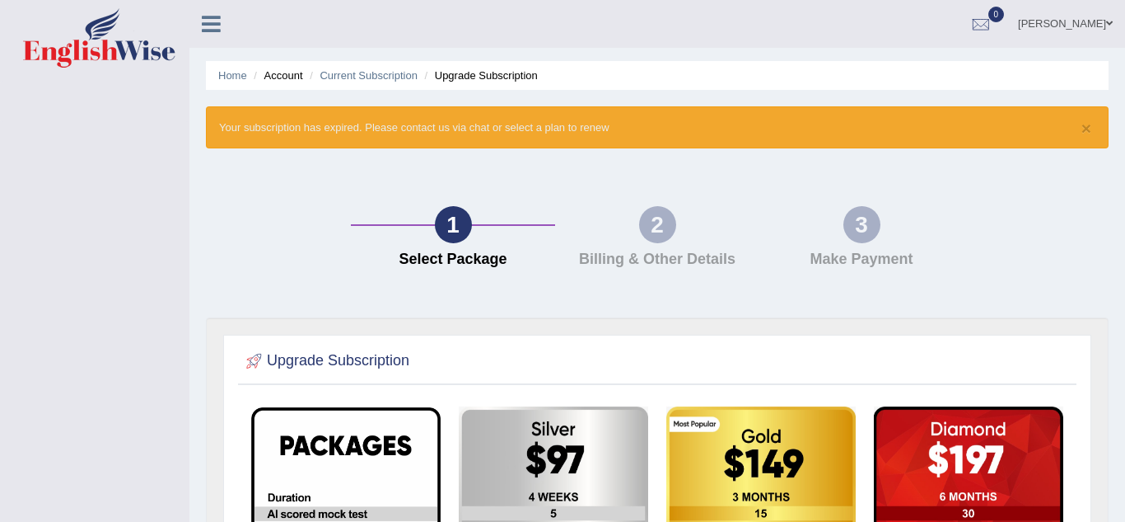
click at [1005, 19] on span "0" at bounding box center [997, 15] width 16 height 16
click at [1095, 23] on link "[PERSON_NAME]" at bounding box center [1065, 21] width 119 height 43
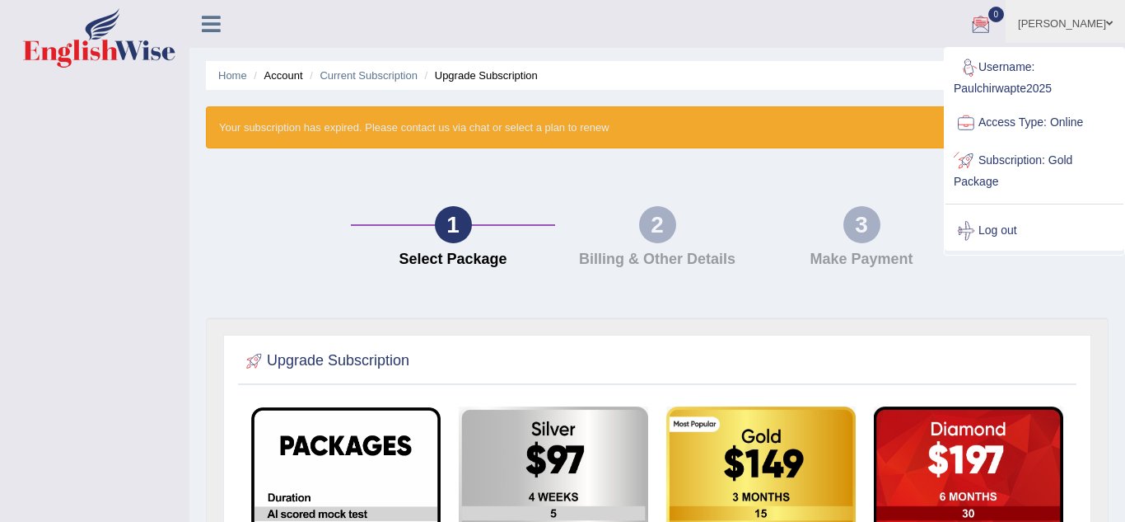
click at [916, 190] on div "1 Select Package 2 Billing & Other Details 3 Make Payment" at bounding box center [658, 241] width 920 height 152
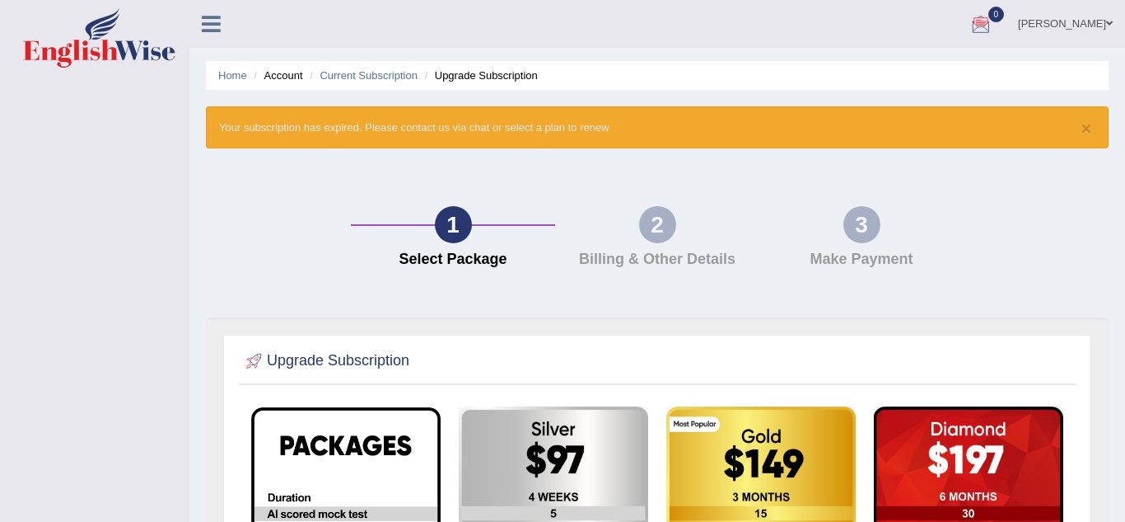
click at [1111, 22] on span at bounding box center [1110, 23] width 7 height 11
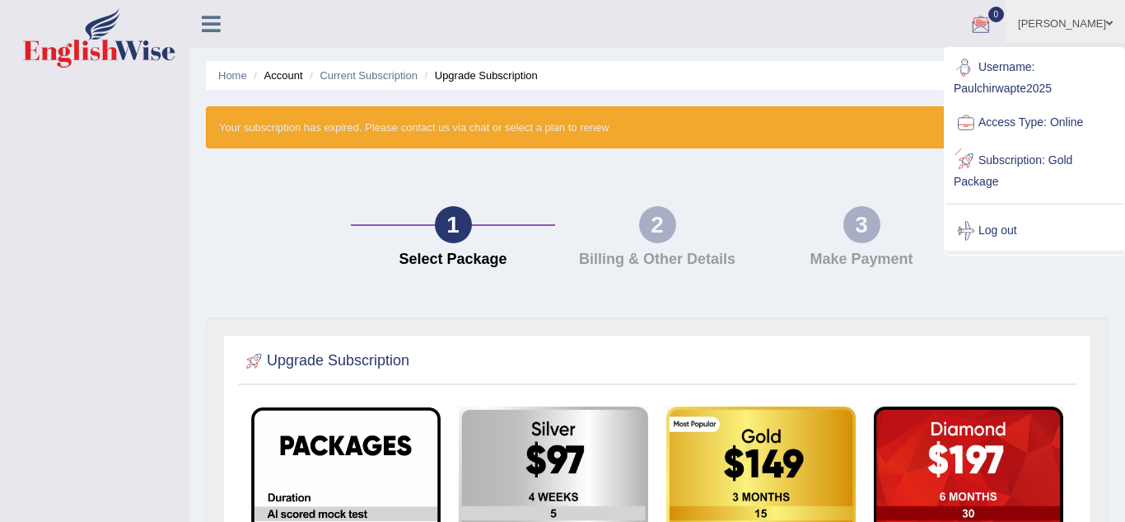
click at [877, 188] on div "1 Select Package 2 Billing & Other Details 3 Make Payment" at bounding box center [658, 241] width 920 height 152
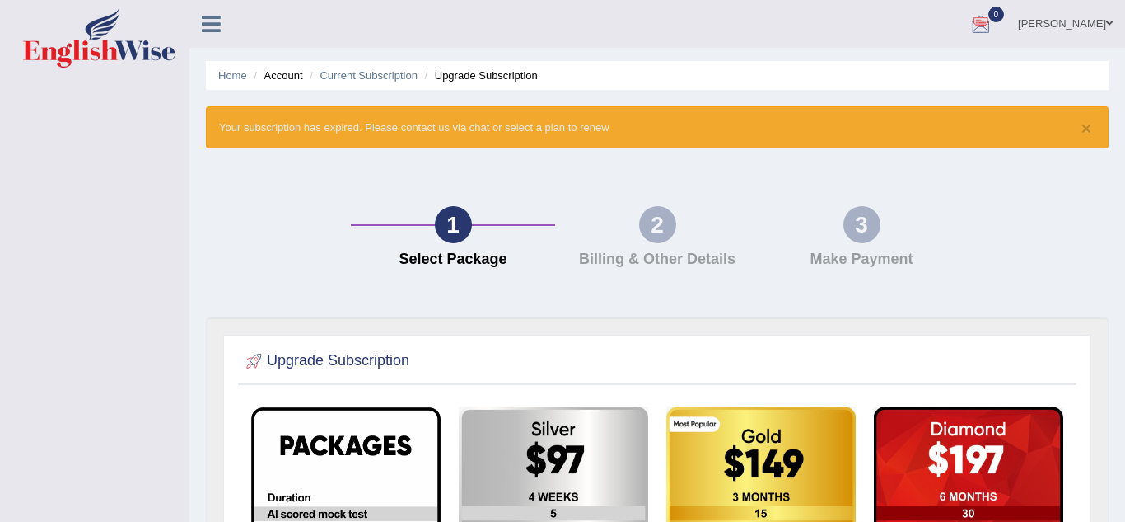
click at [1110, 26] on span at bounding box center [1110, 23] width 7 height 11
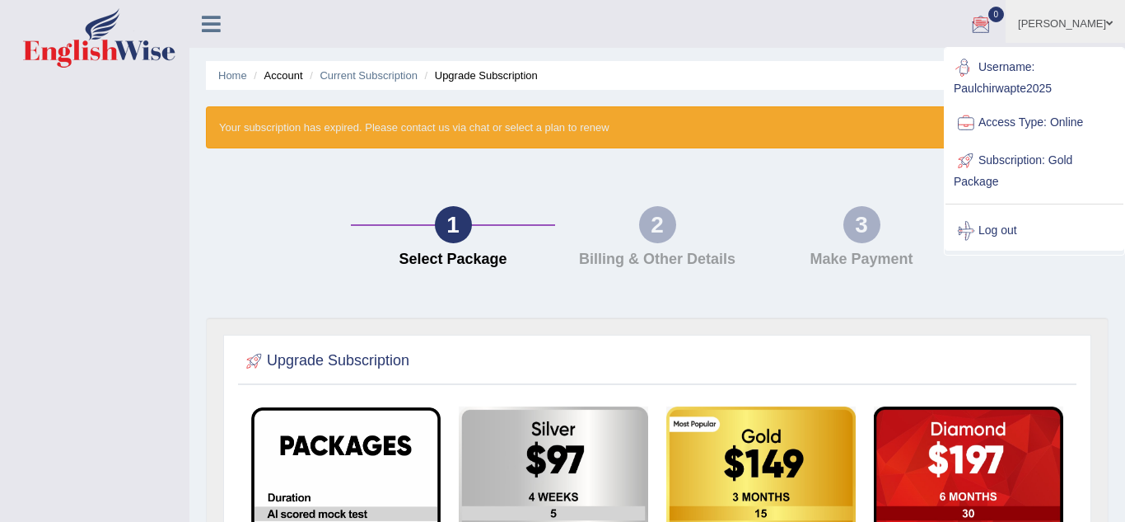
click at [881, 198] on div "1 Select Package 2 Billing & Other Details 3 Make Payment" at bounding box center [658, 241] width 920 height 152
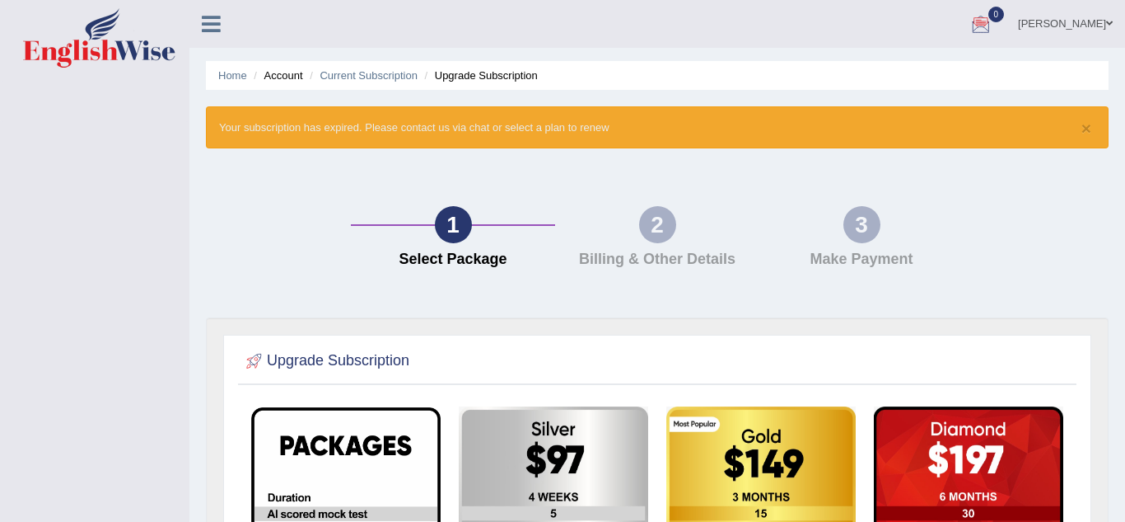
click at [1109, 27] on span at bounding box center [1110, 23] width 7 height 11
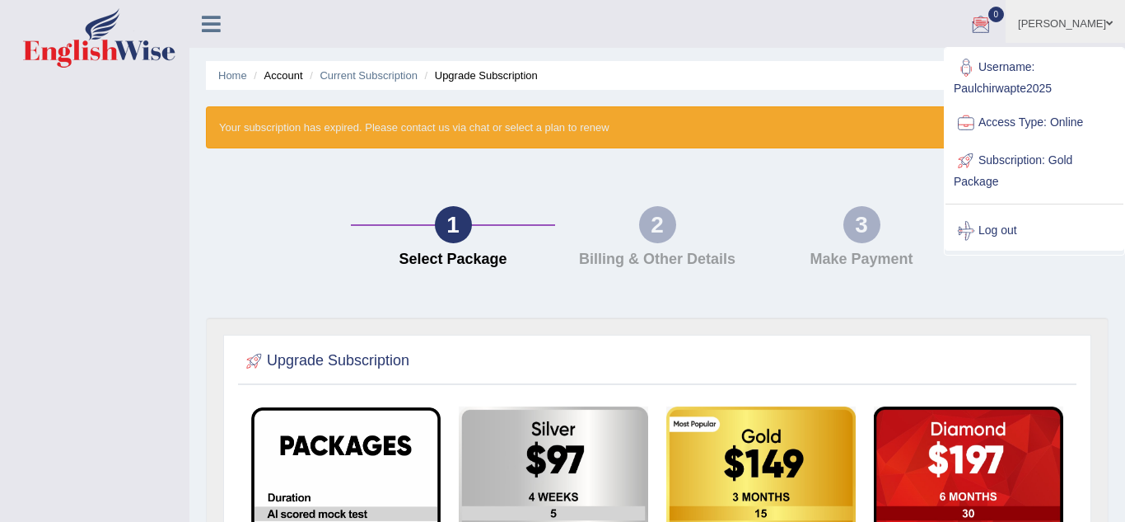
click at [895, 192] on div "1 Select Package 2 Billing & Other Details 3 Make Payment" at bounding box center [658, 241] width 920 height 152
